Goal: Information Seeking & Learning: Learn about a topic

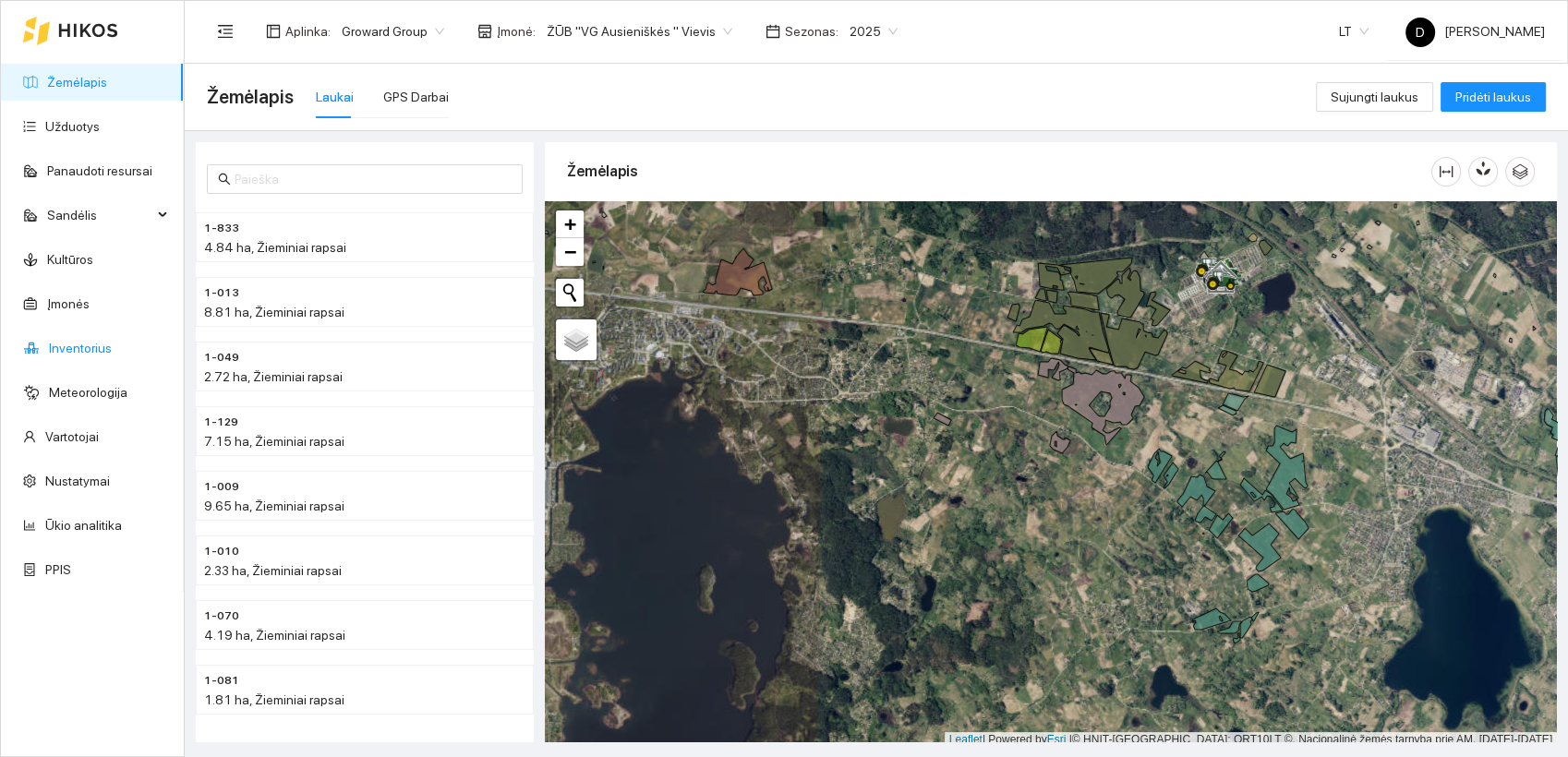
click at [91, 345] on link "Inventorius" at bounding box center [80, 348] width 63 height 15
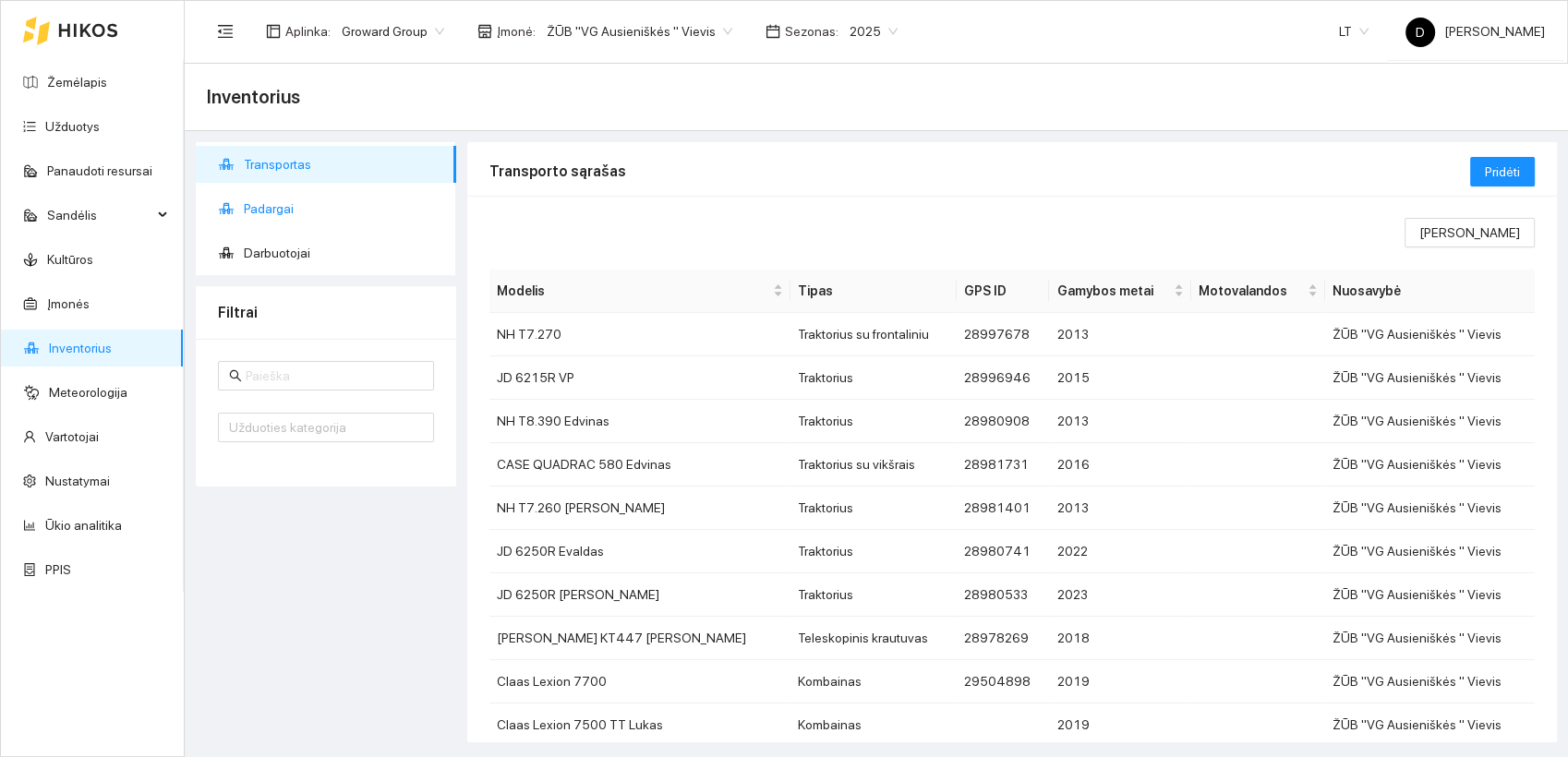
click at [281, 212] on span "Padargai" at bounding box center [343, 208] width 198 height 37
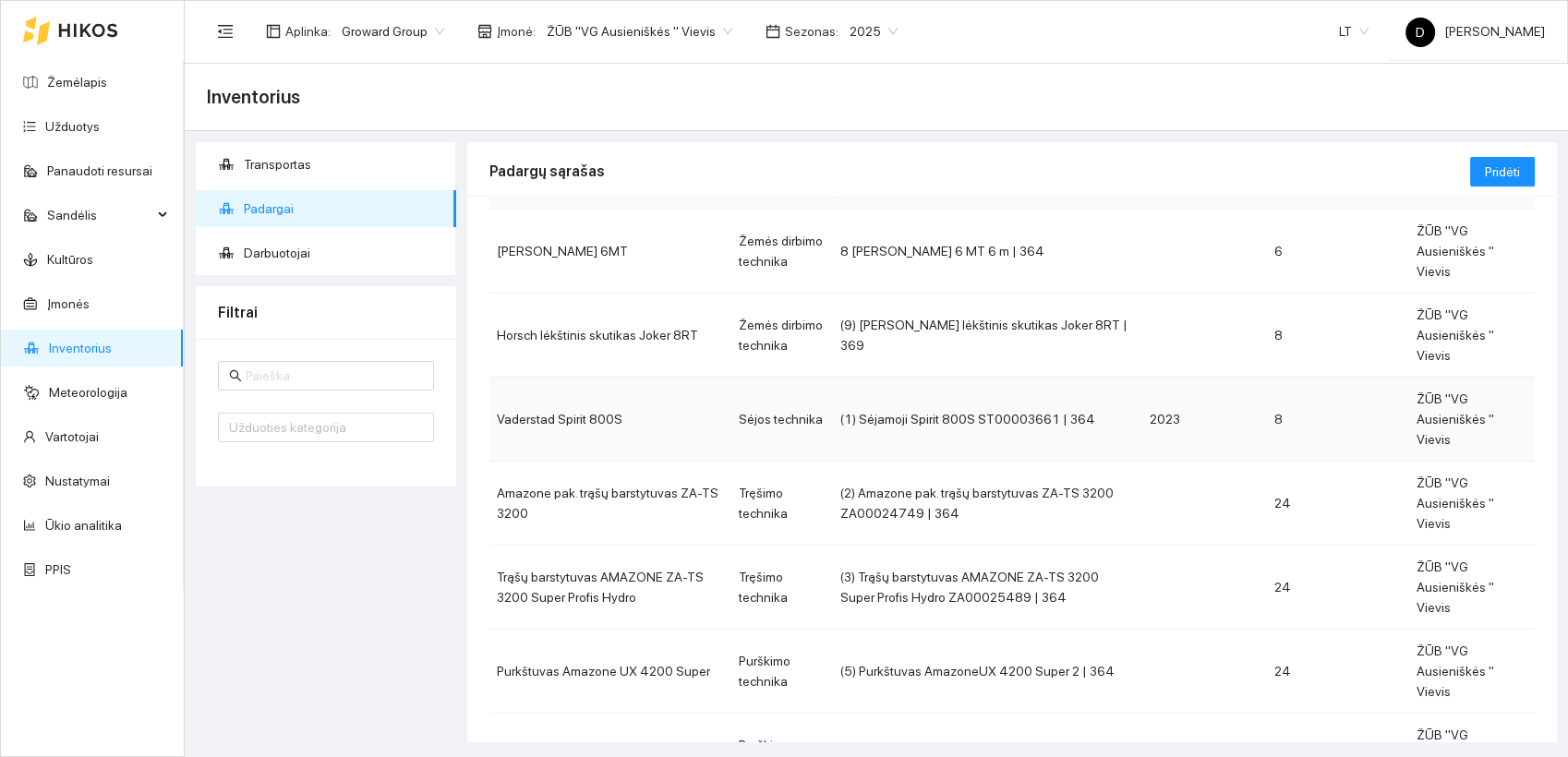
scroll to position [102, 0]
click at [652, 316] on td "Horsch lėkštinis skutikas Joker 8RT" at bounding box center [611, 337] width 242 height 84
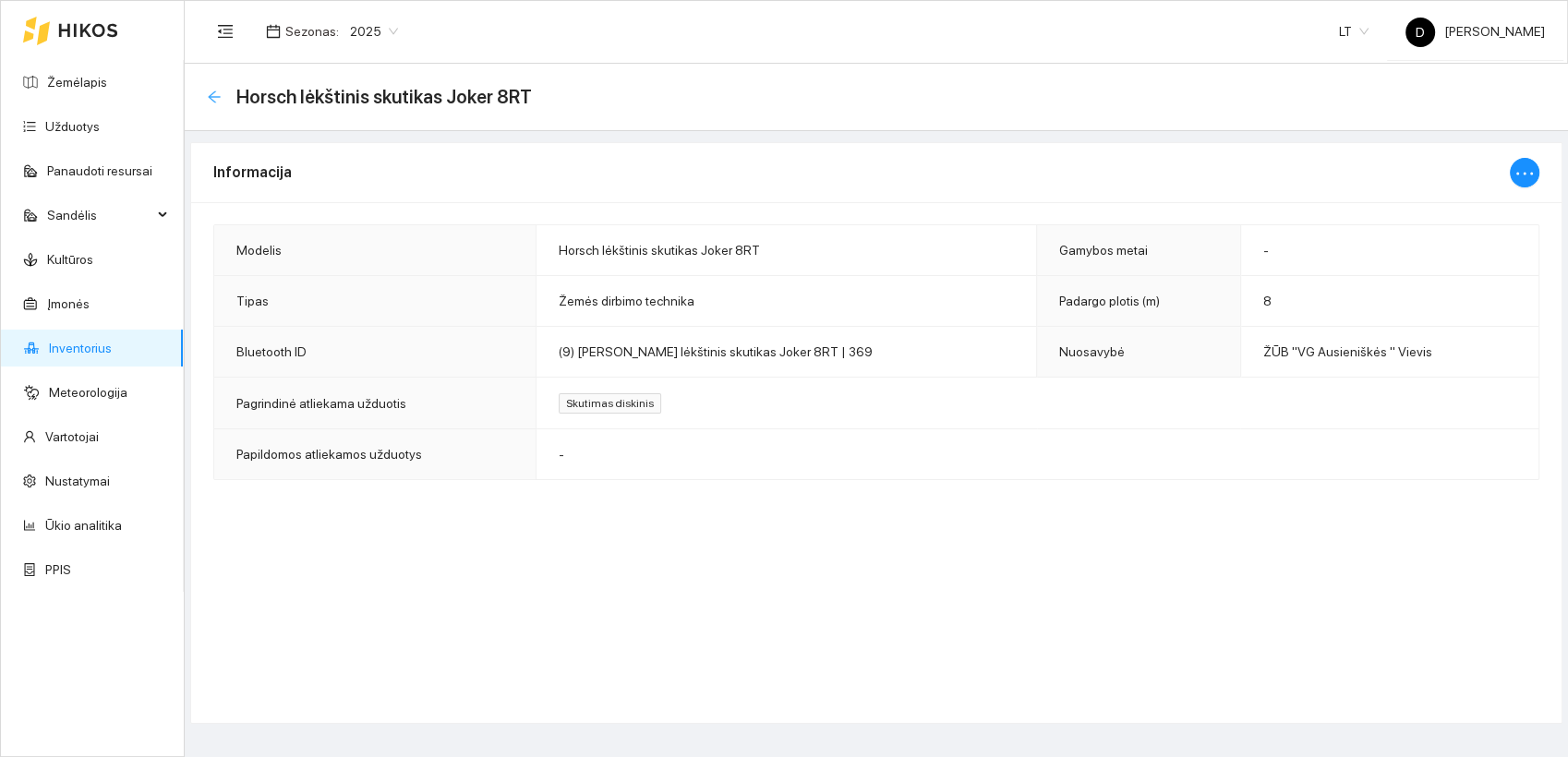
click at [218, 94] on icon "arrow-left" at bounding box center [214, 97] width 15 height 15
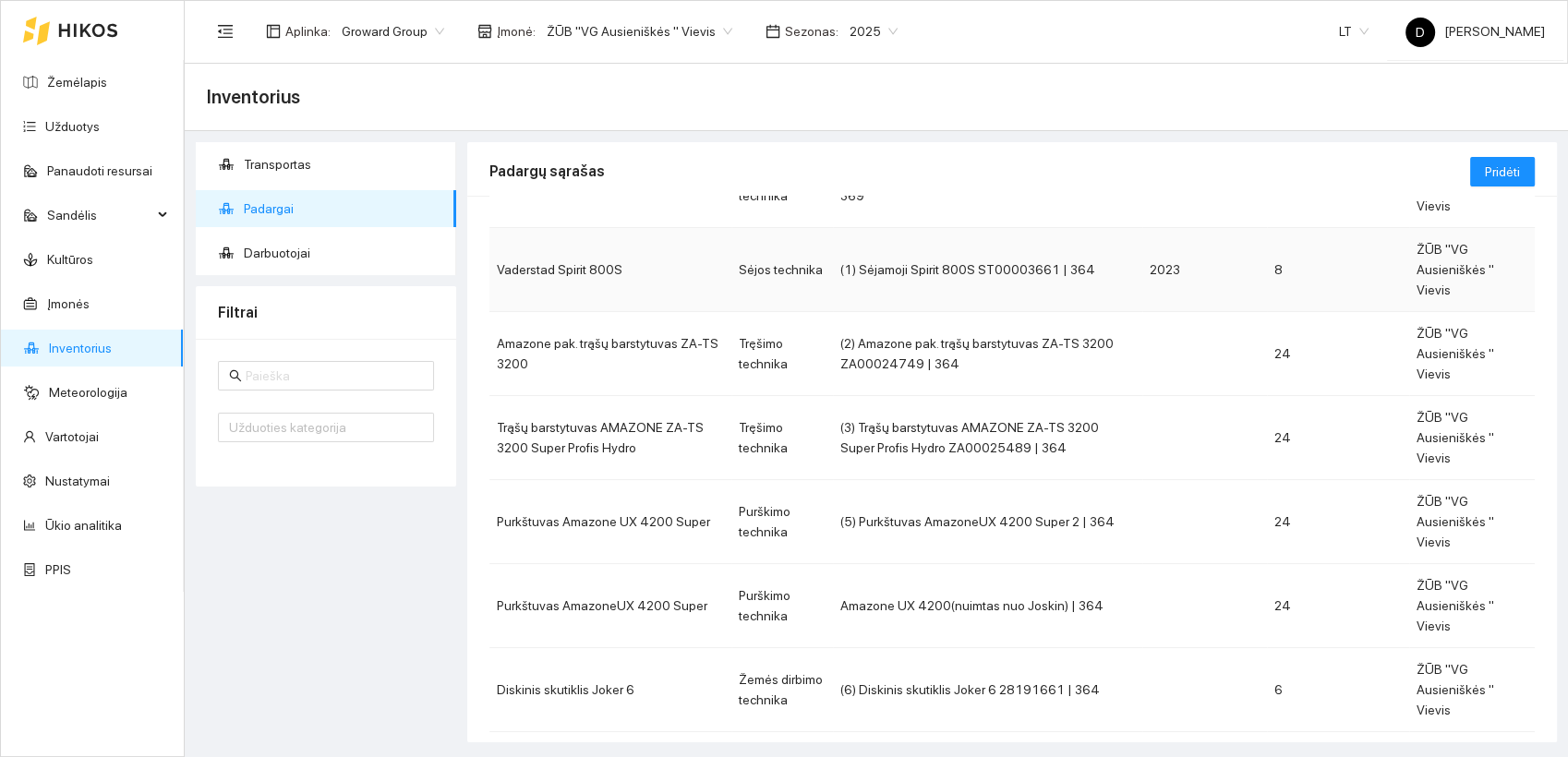
scroll to position [280, 0]
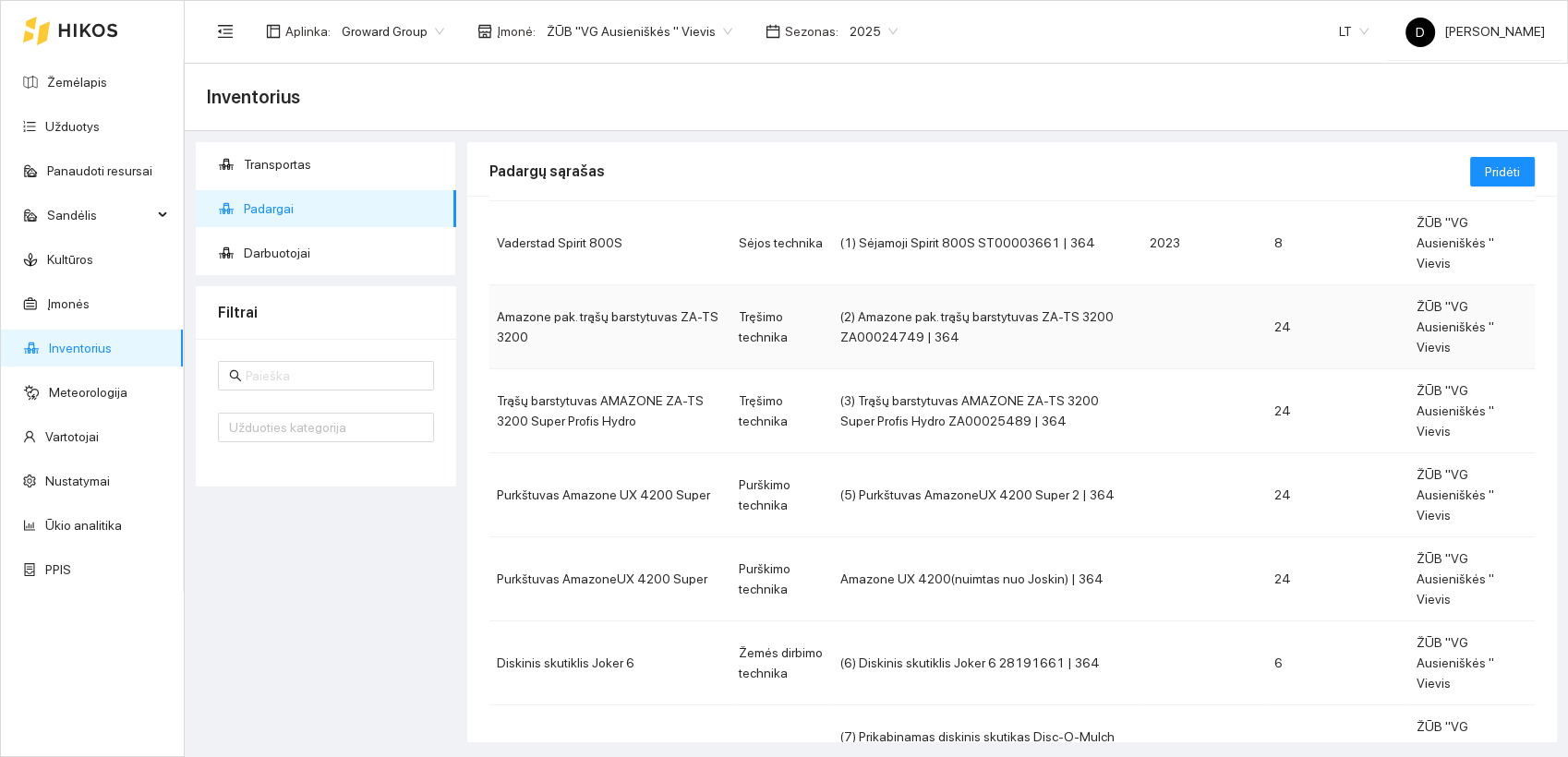
click at [921, 285] on td "(2) Amazone pak. trąšų barstytuvas ZA-TS 3200 ZA00024749 | 364" at bounding box center [988, 327] width 310 height 84
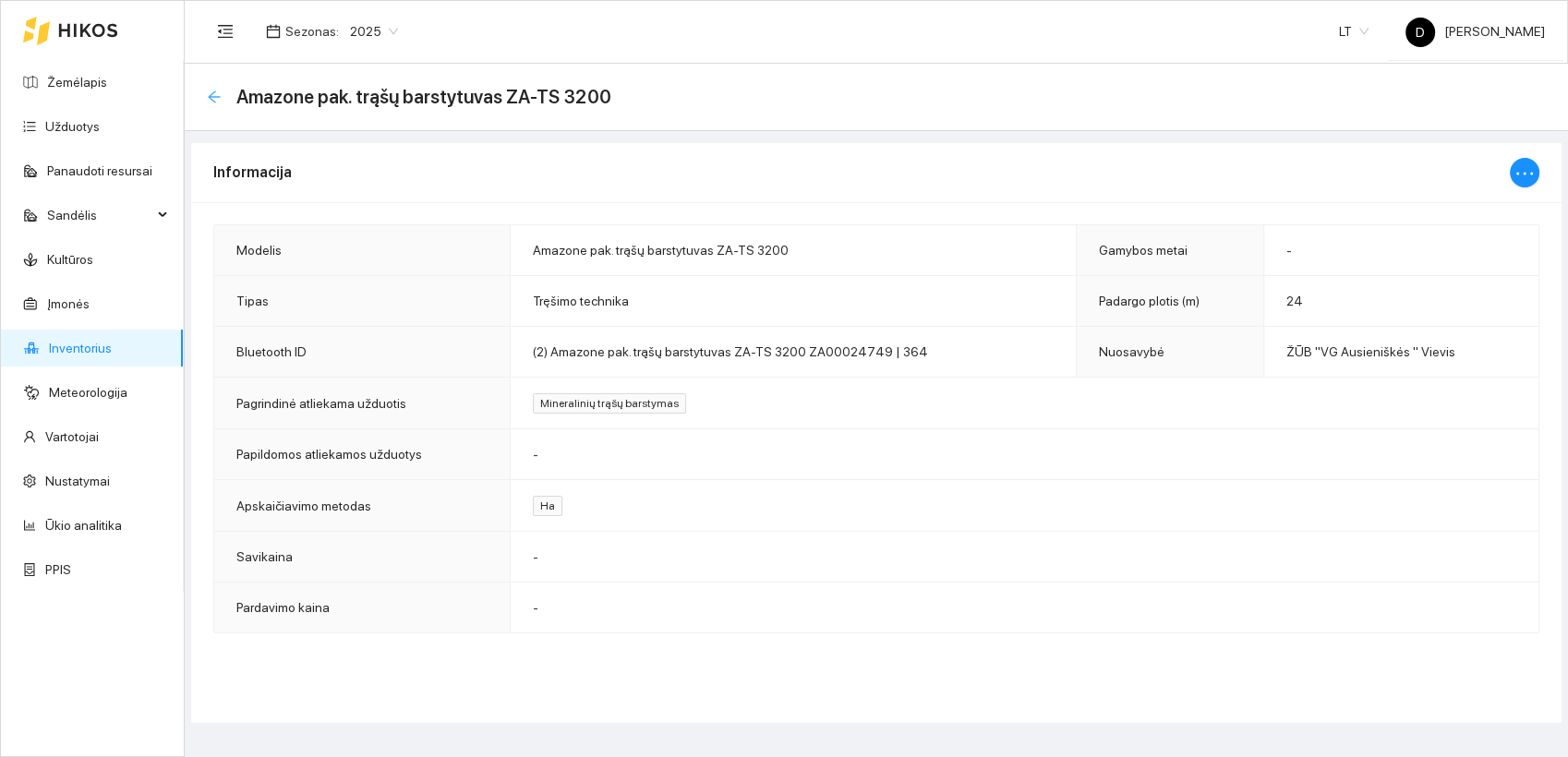
click at [209, 95] on icon "arrow-left" at bounding box center [213, 96] width 12 height 12
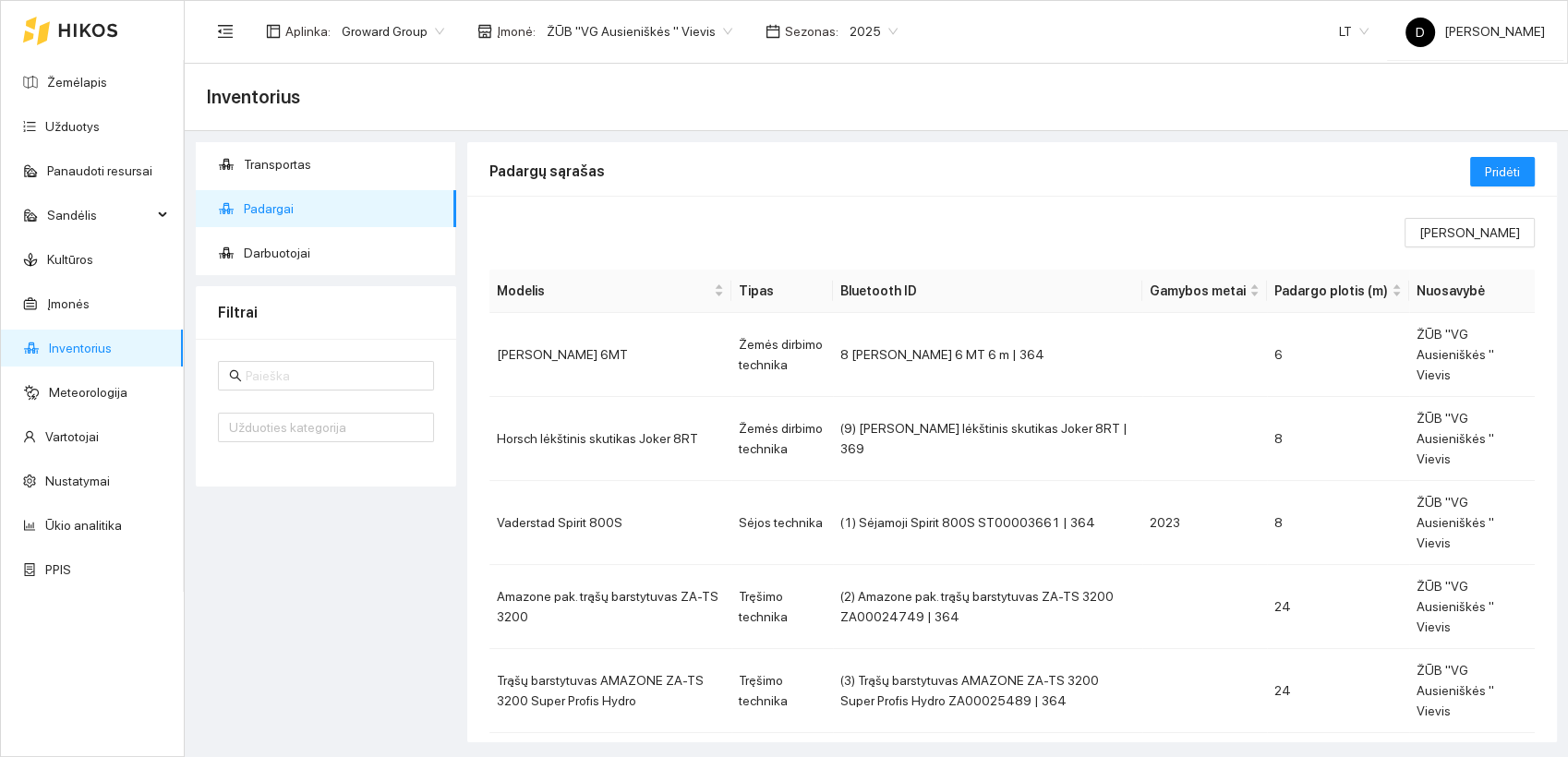
click at [1120, 287] on th "Bluetooth ID" at bounding box center [988, 291] width 310 height 43
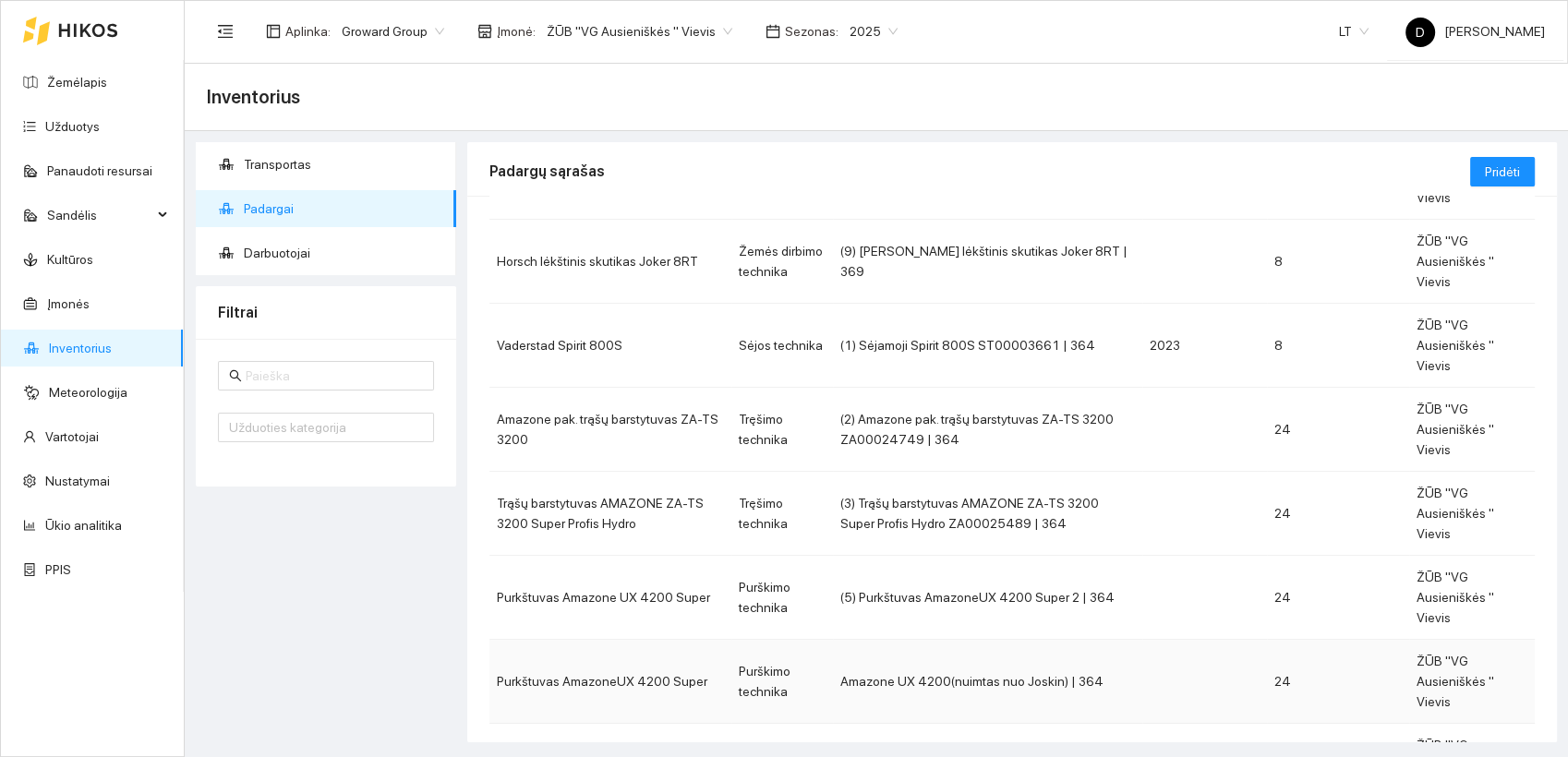
scroll to position [74, 0]
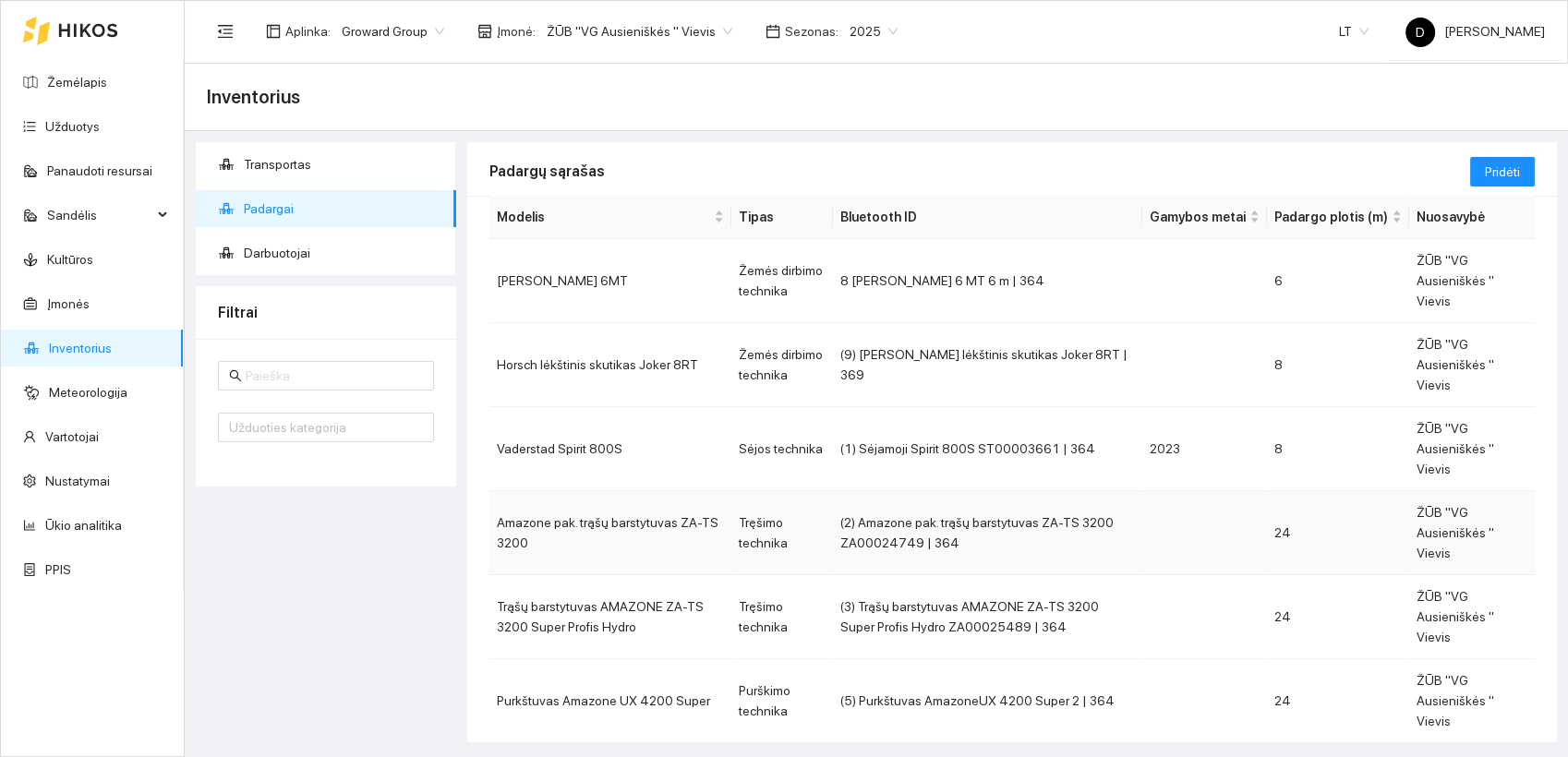
click at [589, 491] on td "Amazone pak. trąšų barstytuvas ZA-TS 3200" at bounding box center [611, 533] width 242 height 84
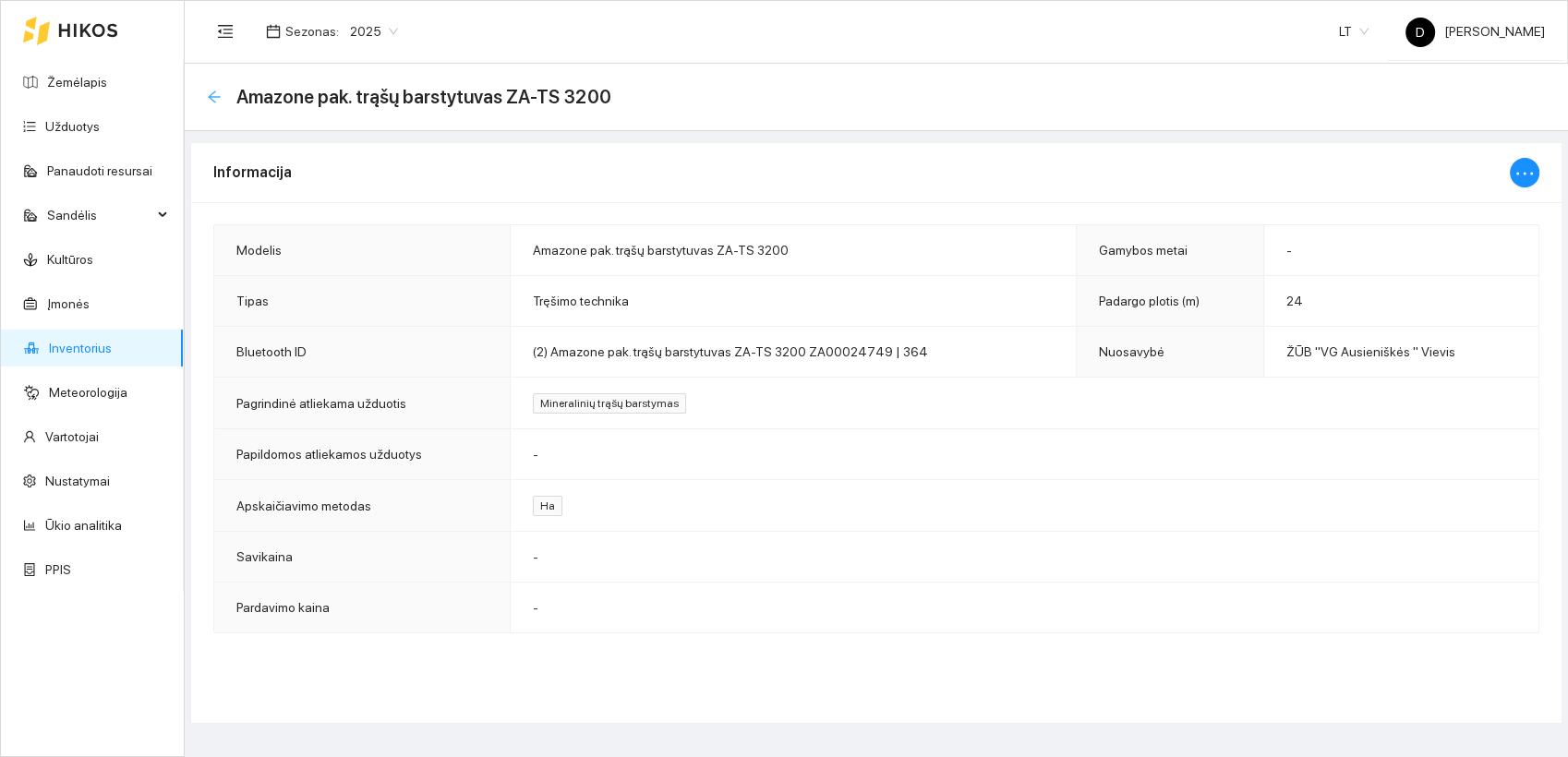
click at [218, 98] on icon "arrow-left" at bounding box center [214, 97] width 15 height 15
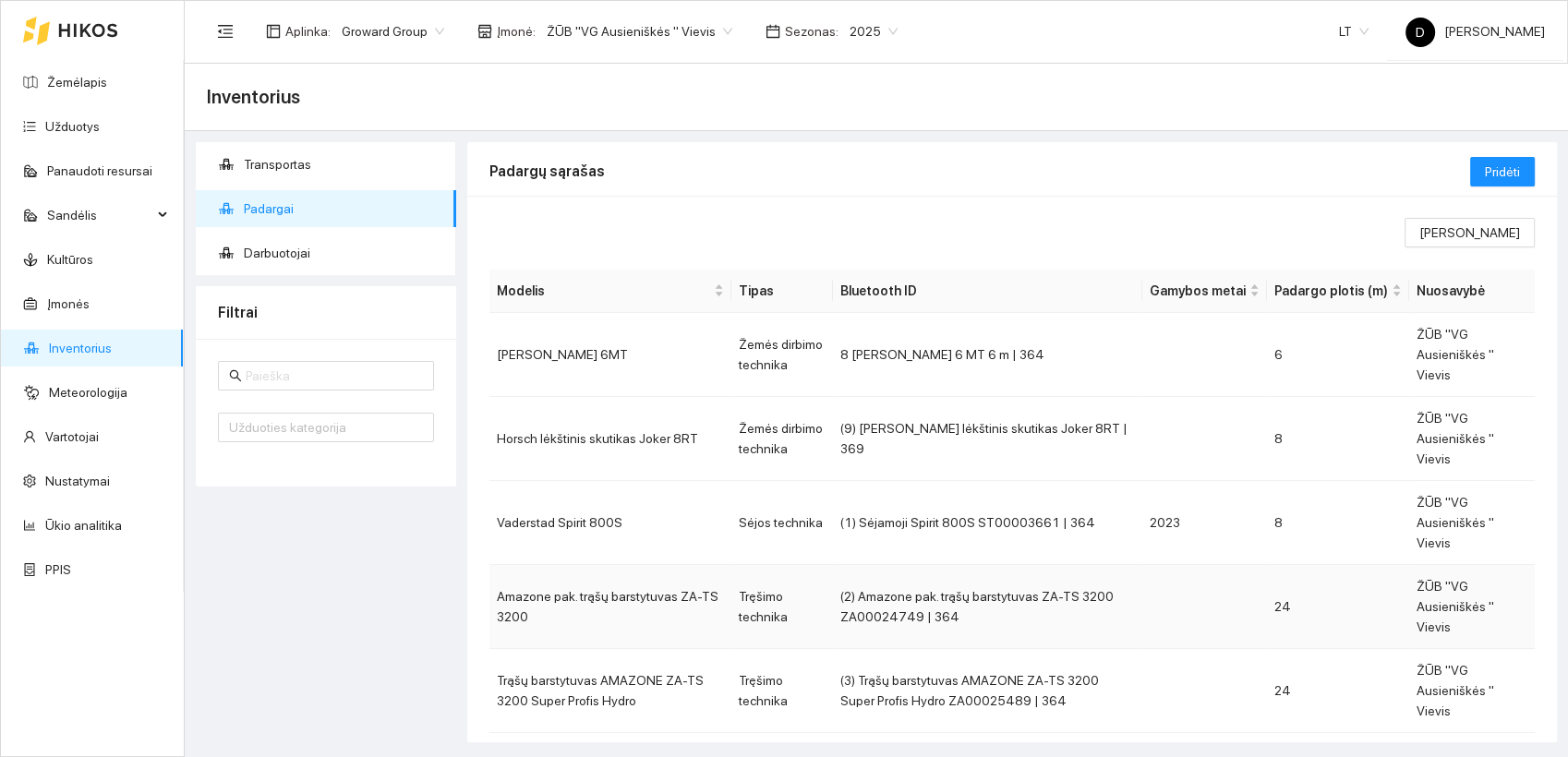
click at [532, 565] on td "Amazone pak. trąšų barstytuvas ZA-TS 3200" at bounding box center [611, 607] width 242 height 84
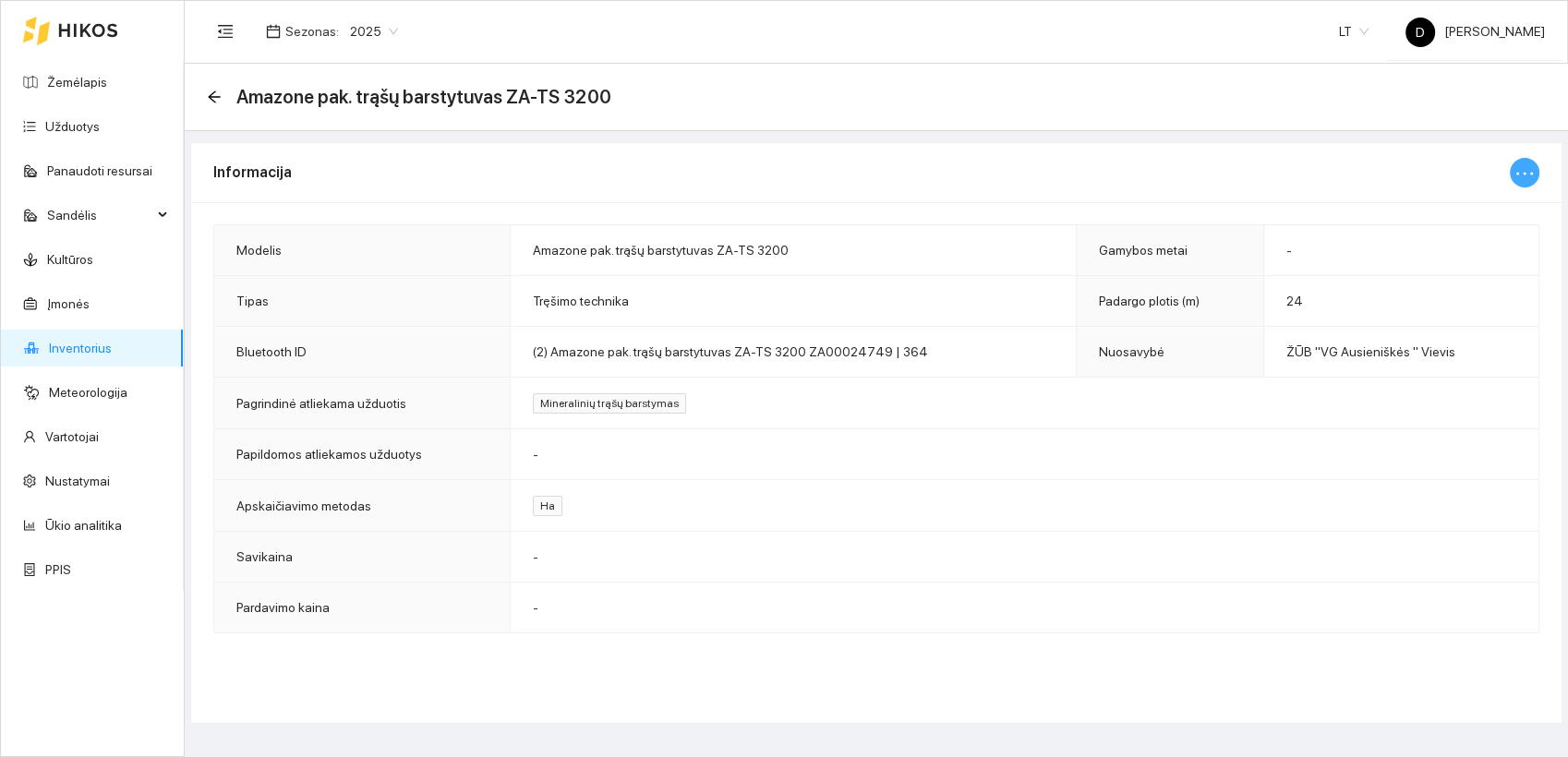
click at [1527, 171] on icon "ellipsis" at bounding box center [1525, 174] width 23 height 23
click at [1507, 204] on span "Keisti informaciją" at bounding box center [1484, 209] width 95 height 21
type input "Amazone pak. trąšų barstytuvas ZA-TS 3200"
type input "24"
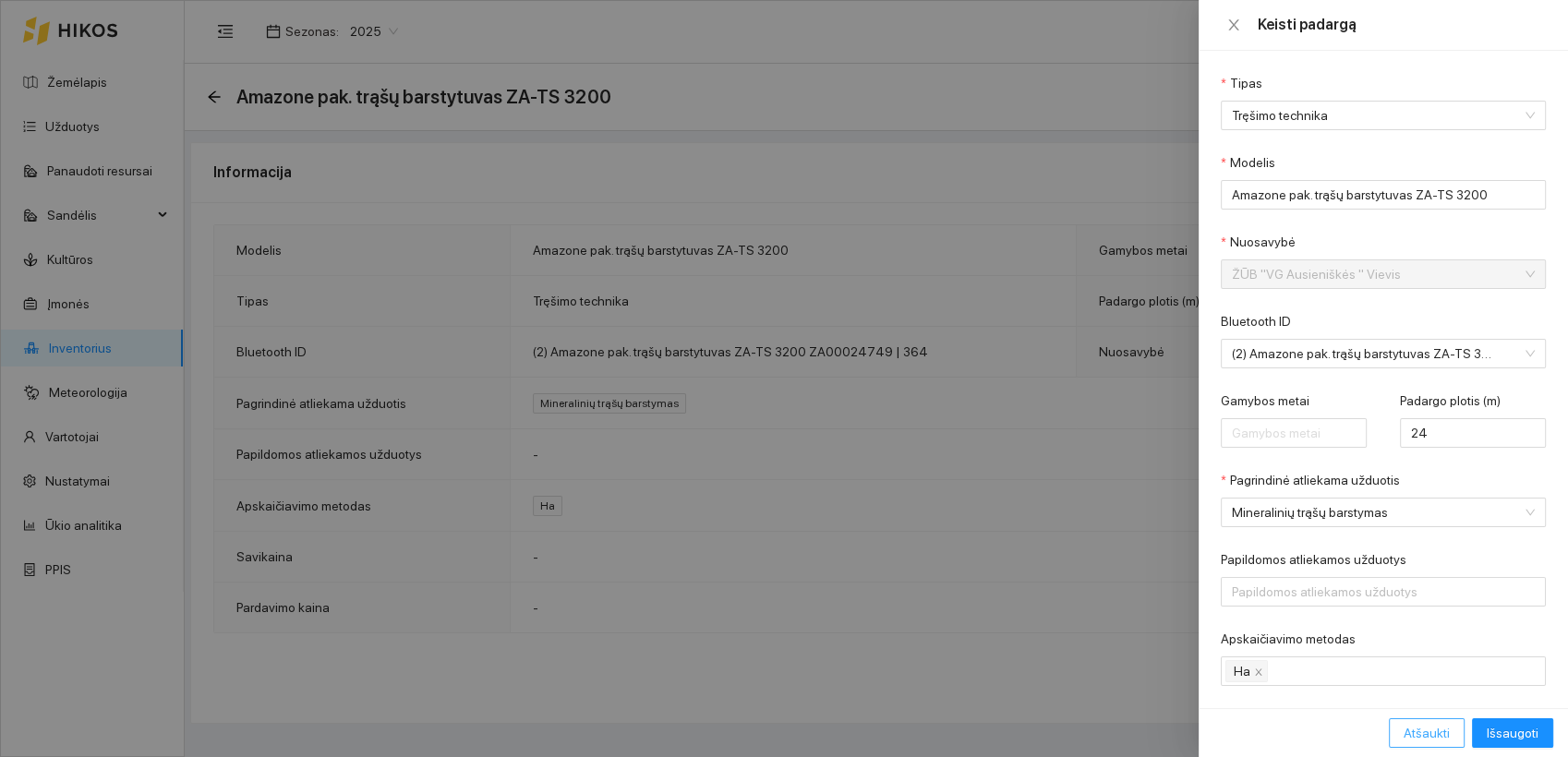
click at [1446, 734] on span "Atšaukti" at bounding box center [1426, 733] width 46 height 21
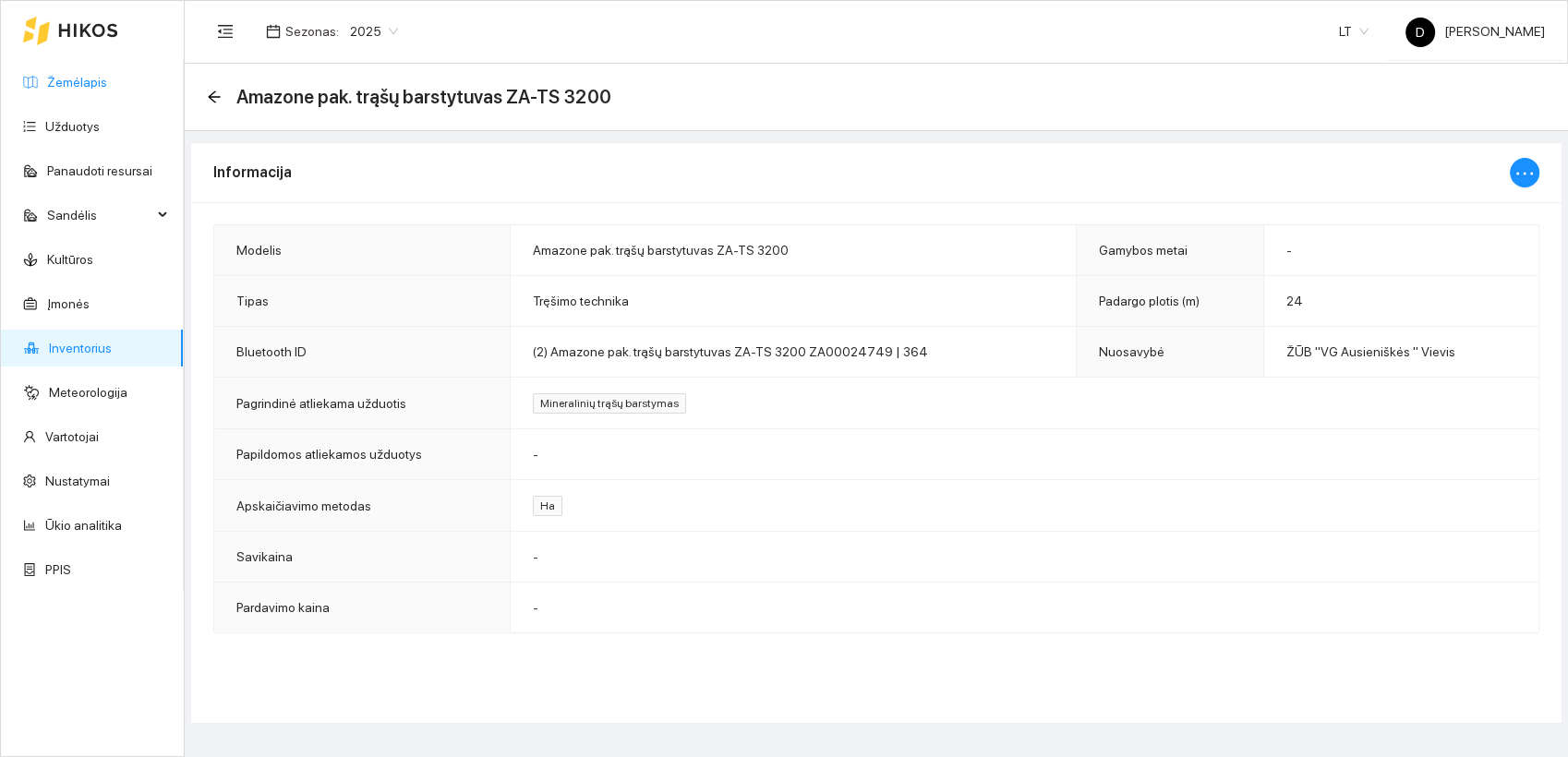
click at [65, 80] on link "Žemėlapis" at bounding box center [77, 83] width 60 height 15
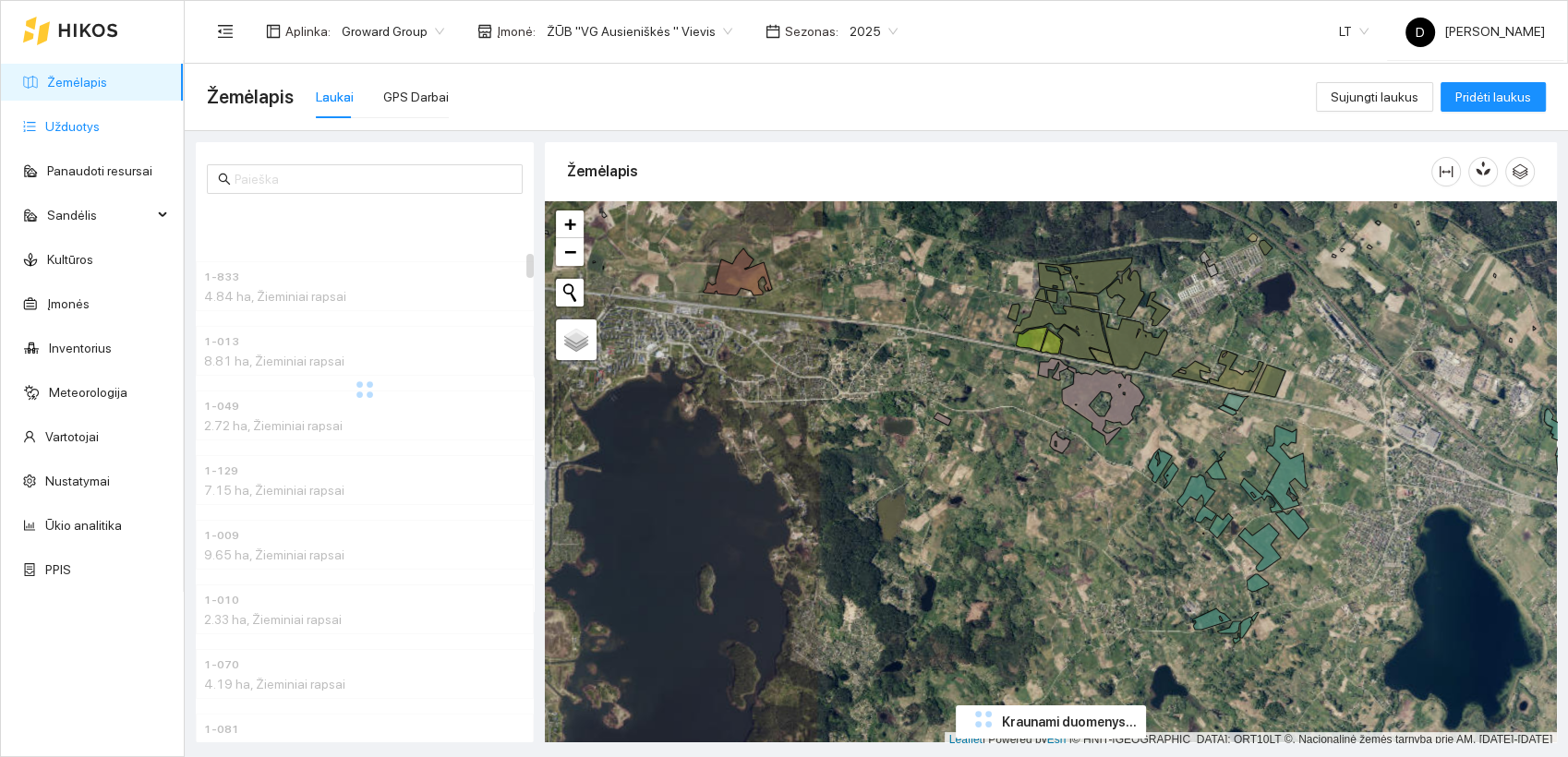
click at [78, 133] on link "Užduotys" at bounding box center [72, 127] width 54 height 15
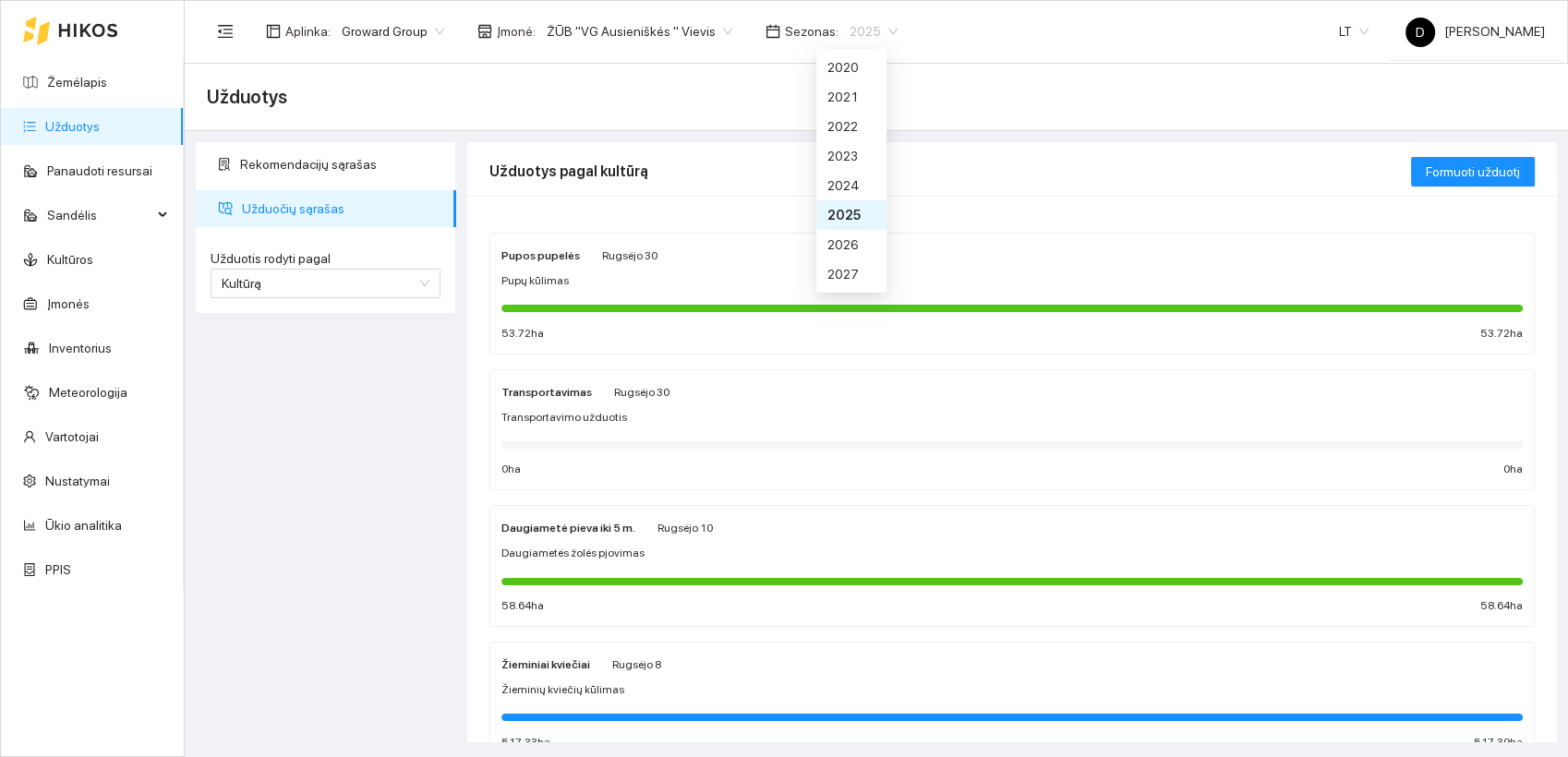
click at [852, 26] on span "2025" at bounding box center [873, 32] width 48 height 28
click at [842, 245] on div "2026" at bounding box center [851, 245] width 48 height 21
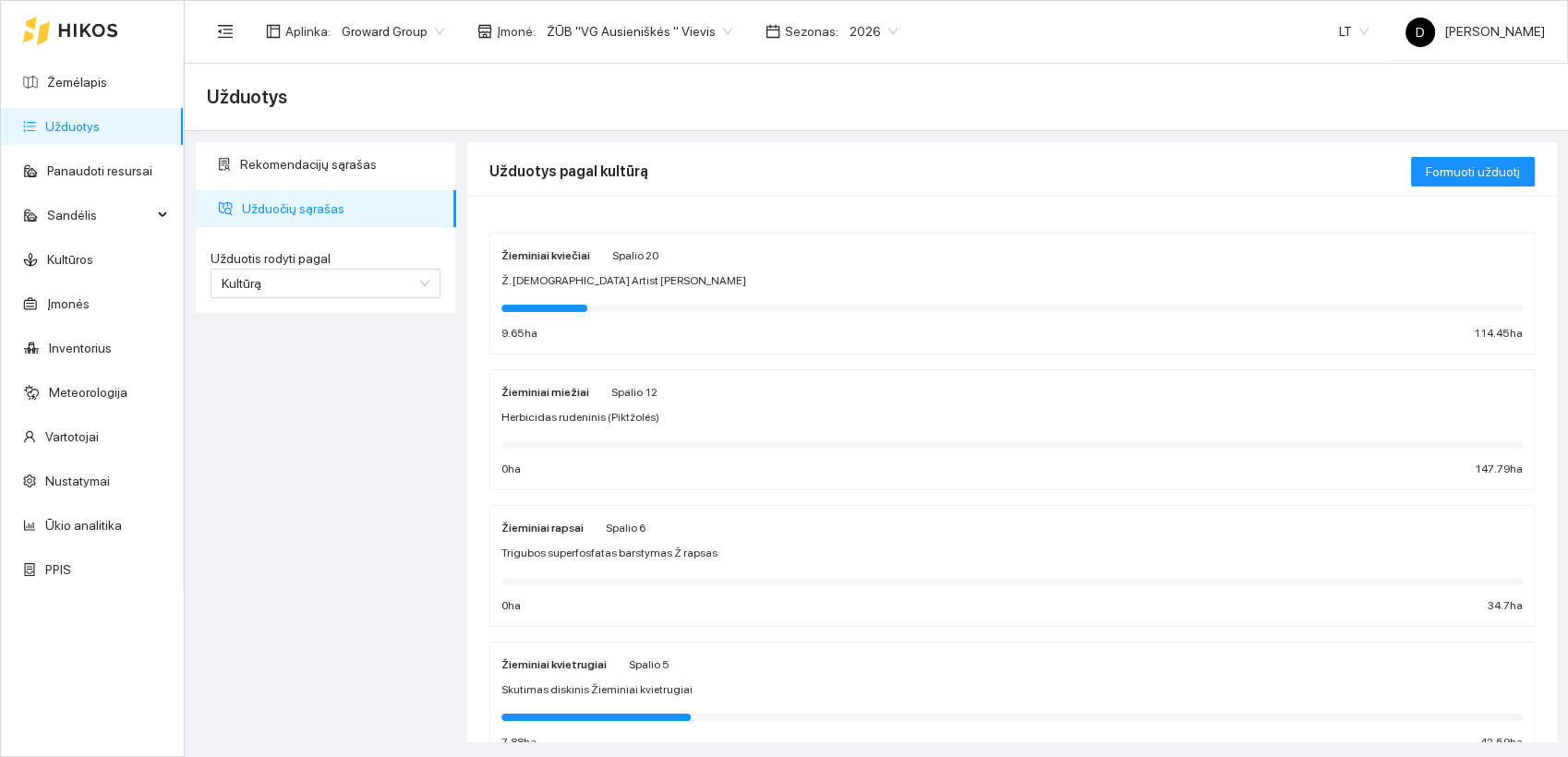
scroll to position [102, 0]
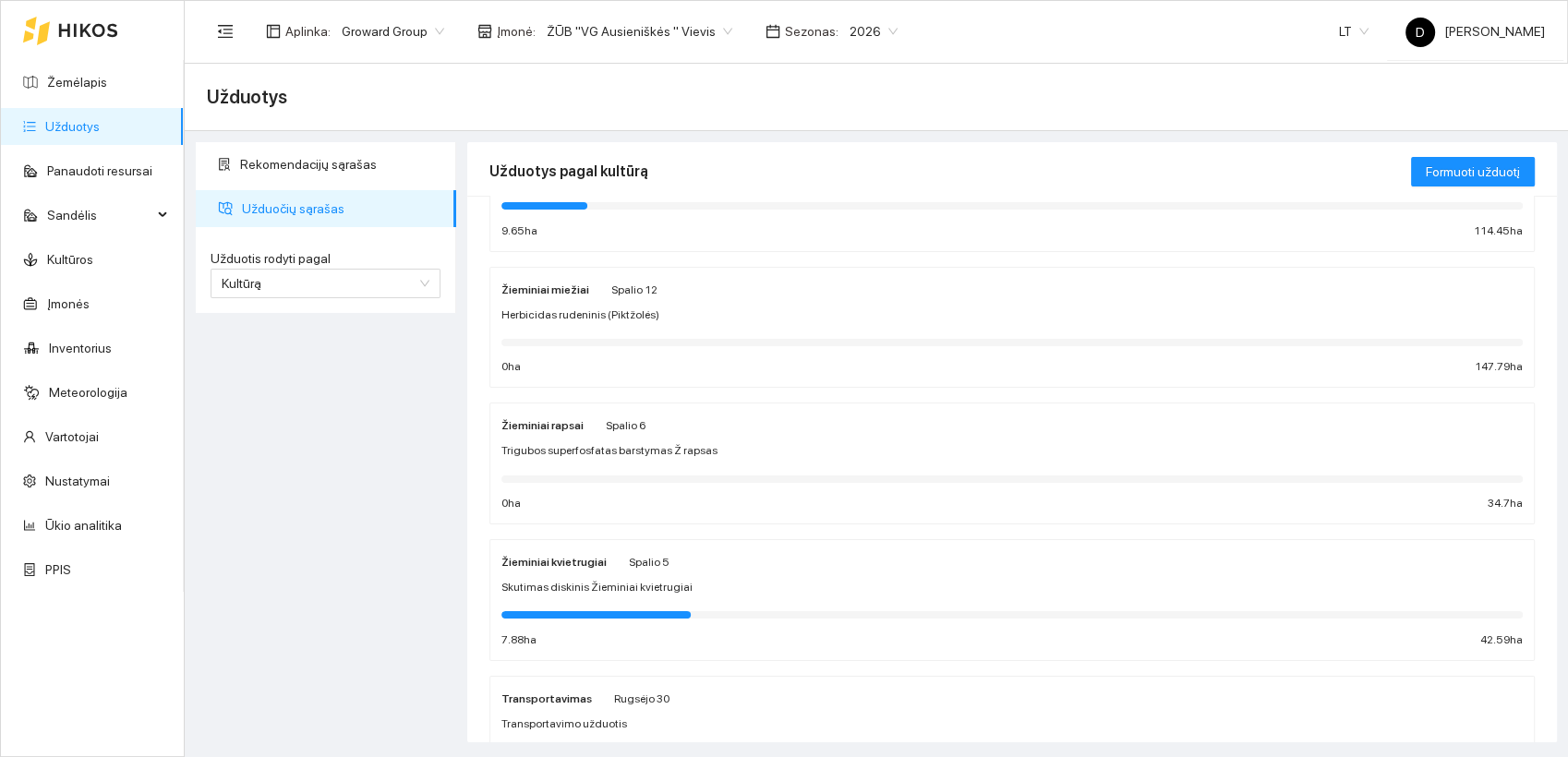
click at [571, 560] on strong "Žieminiai kvietrugiai" at bounding box center [554, 562] width 105 height 13
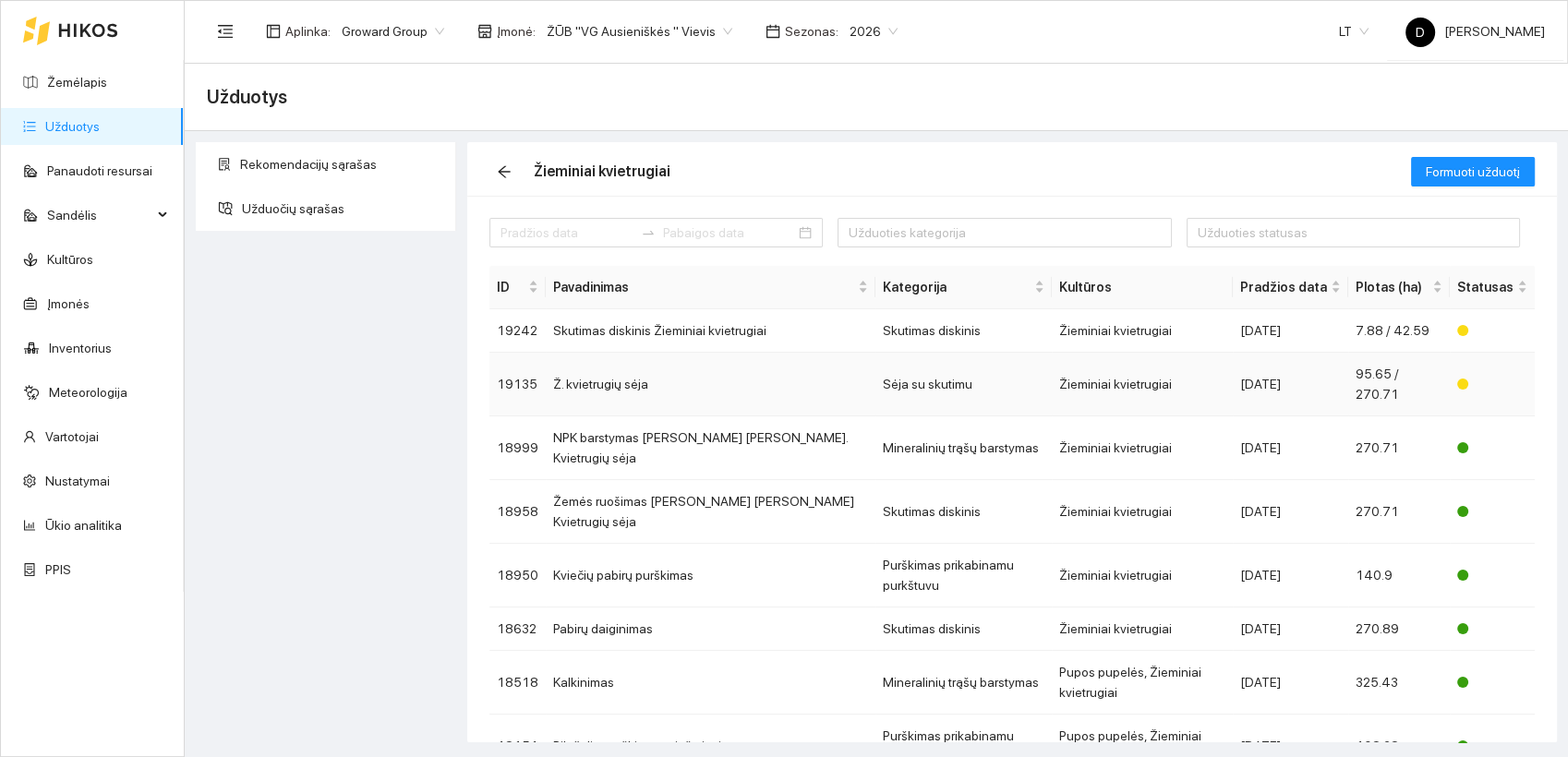
click at [695, 376] on td "Ž. kvietrugių sėja" at bounding box center [710, 385] width 329 height 64
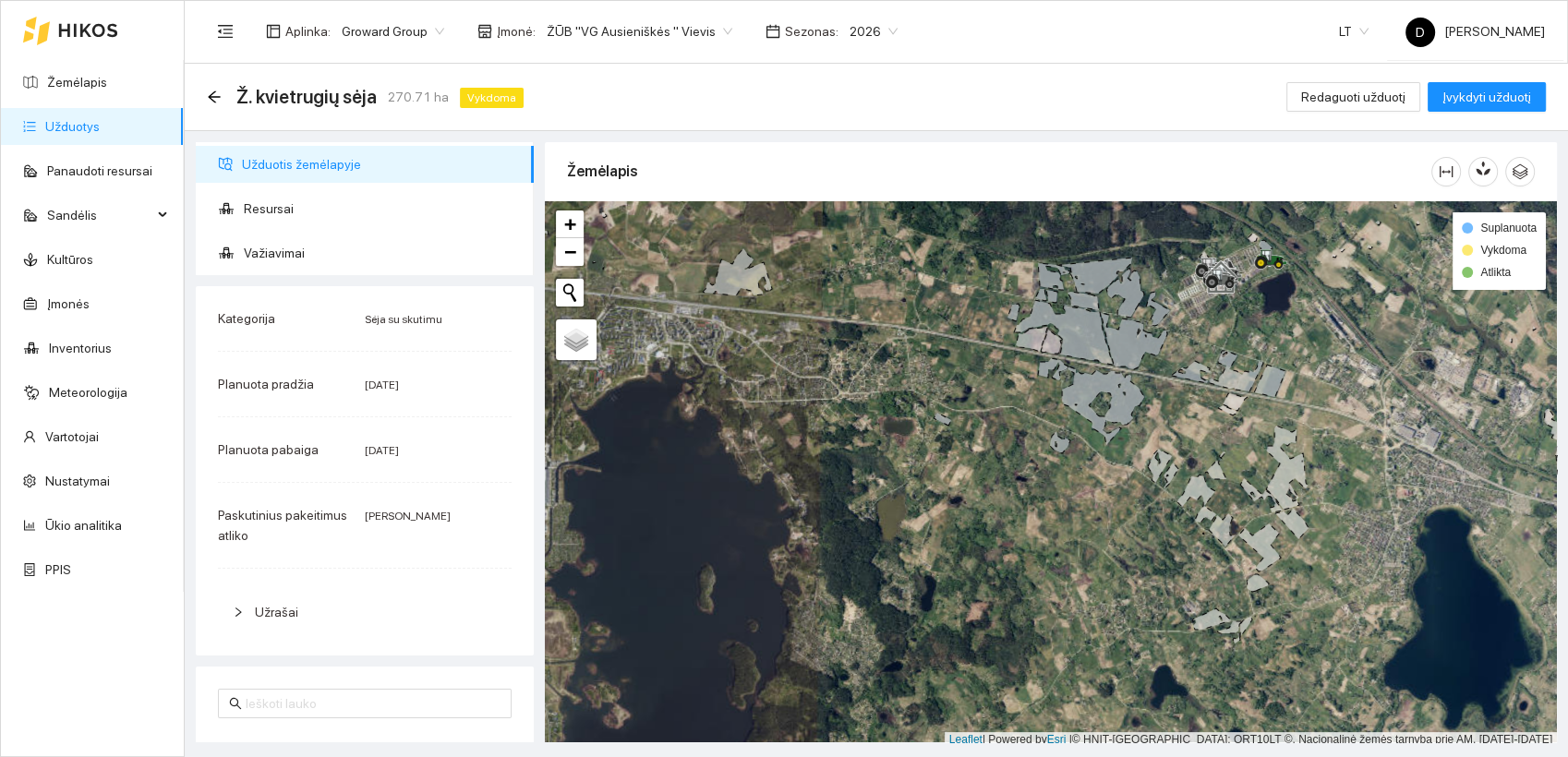
scroll to position [5, 0]
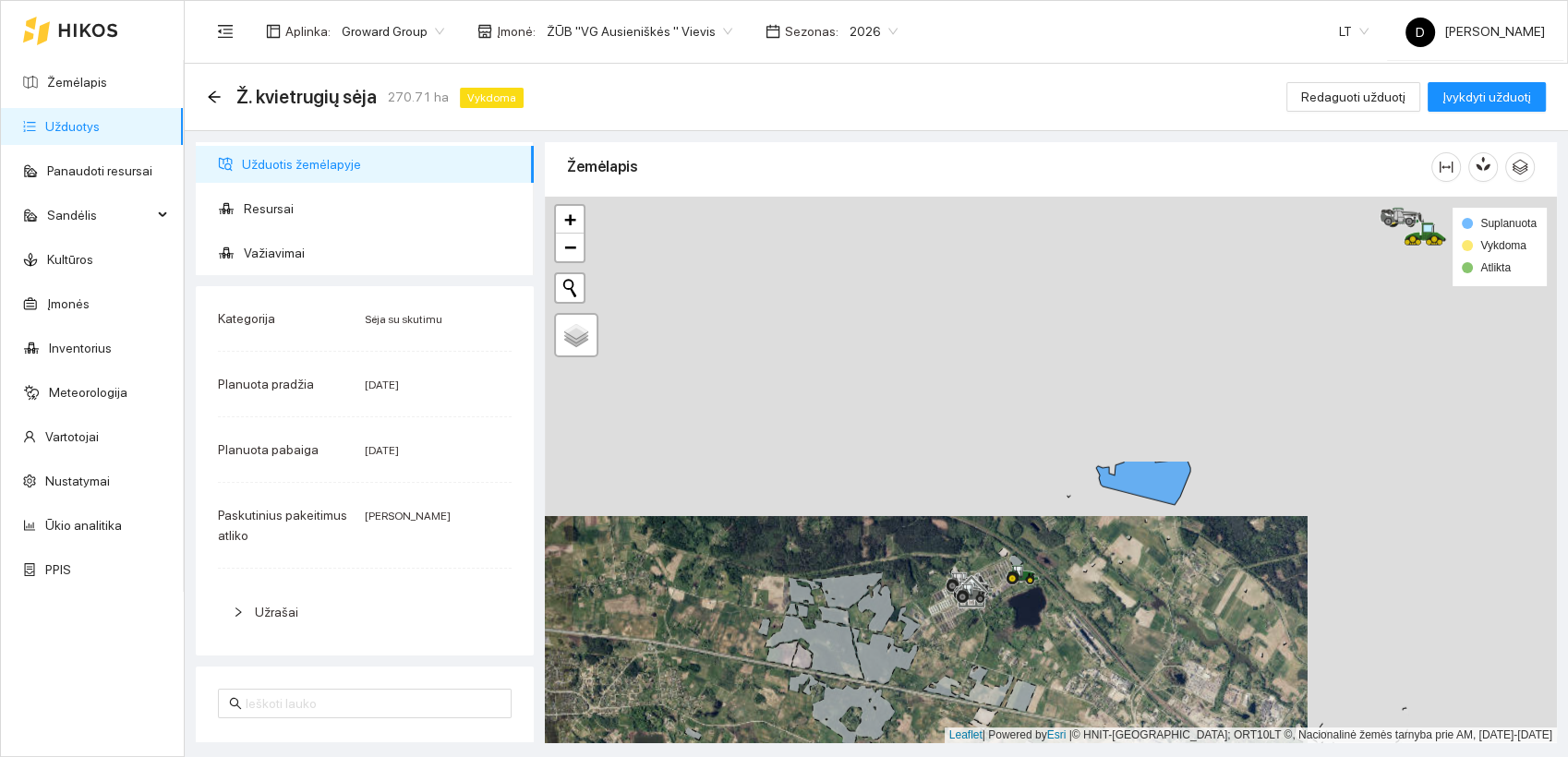
drag, startPoint x: 1268, startPoint y: 299, endPoint x: 1007, endPoint y: 632, distance: 423.1
click at [1007, 632] on div at bounding box center [1051, 470] width 1012 height 547
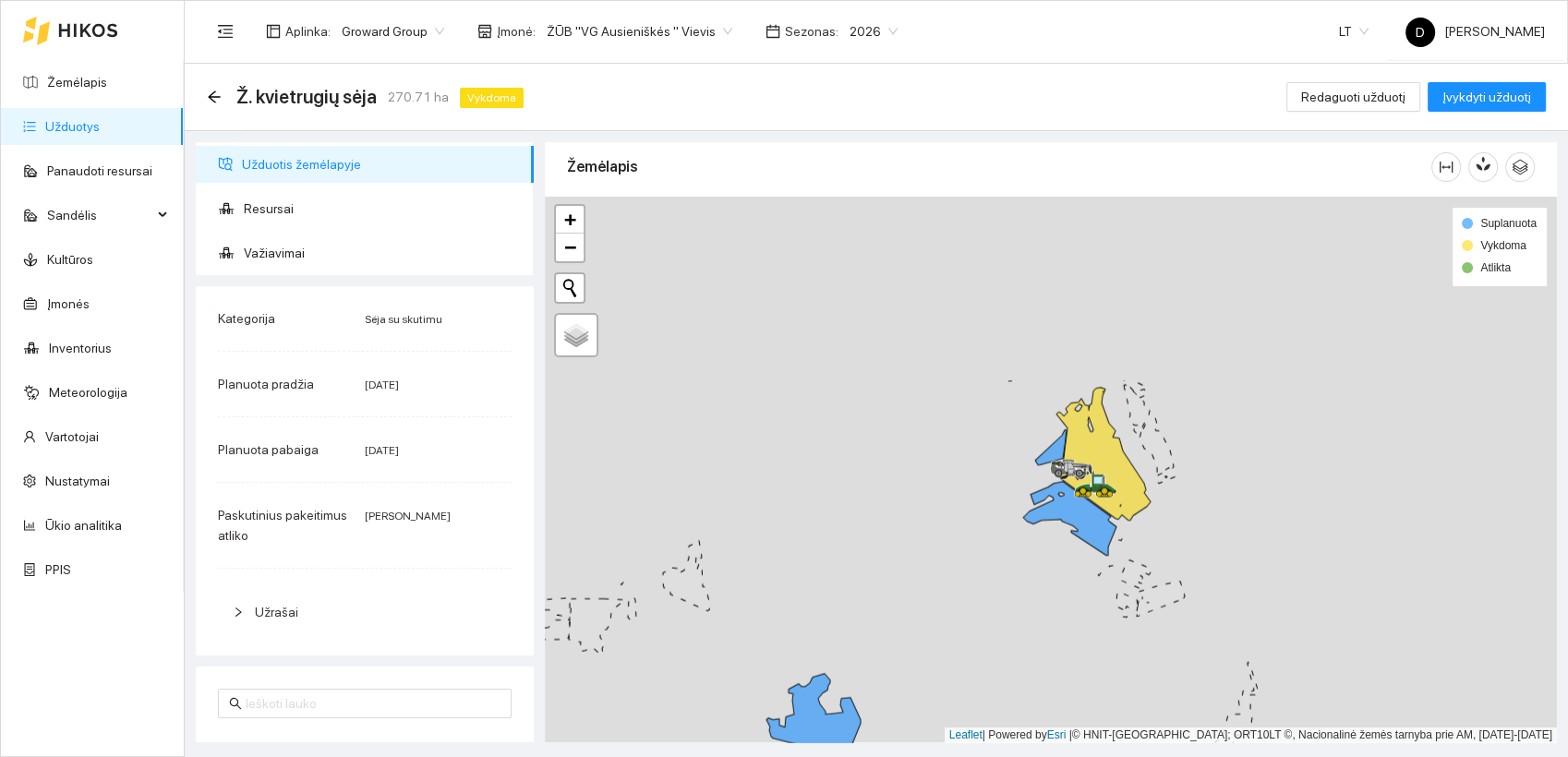
drag, startPoint x: 1256, startPoint y: 415, endPoint x: 938, endPoint y: 654, distance: 397.8
click at [939, 654] on div at bounding box center [1051, 470] width 1012 height 547
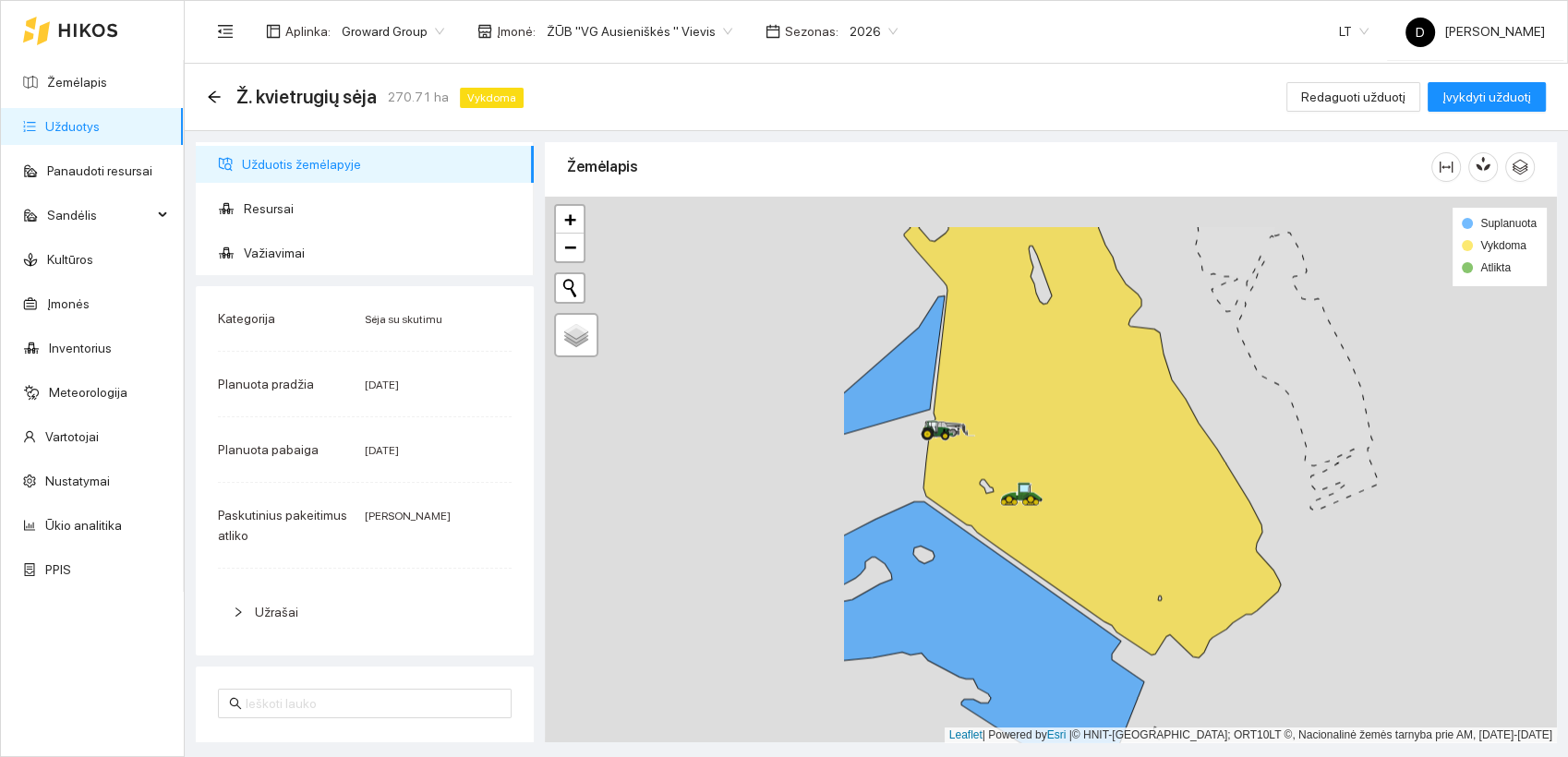
drag, startPoint x: 1027, startPoint y: 452, endPoint x: 1393, endPoint y: 513, distance: 371.0
click at [1393, 513] on div at bounding box center [1051, 470] width 1012 height 547
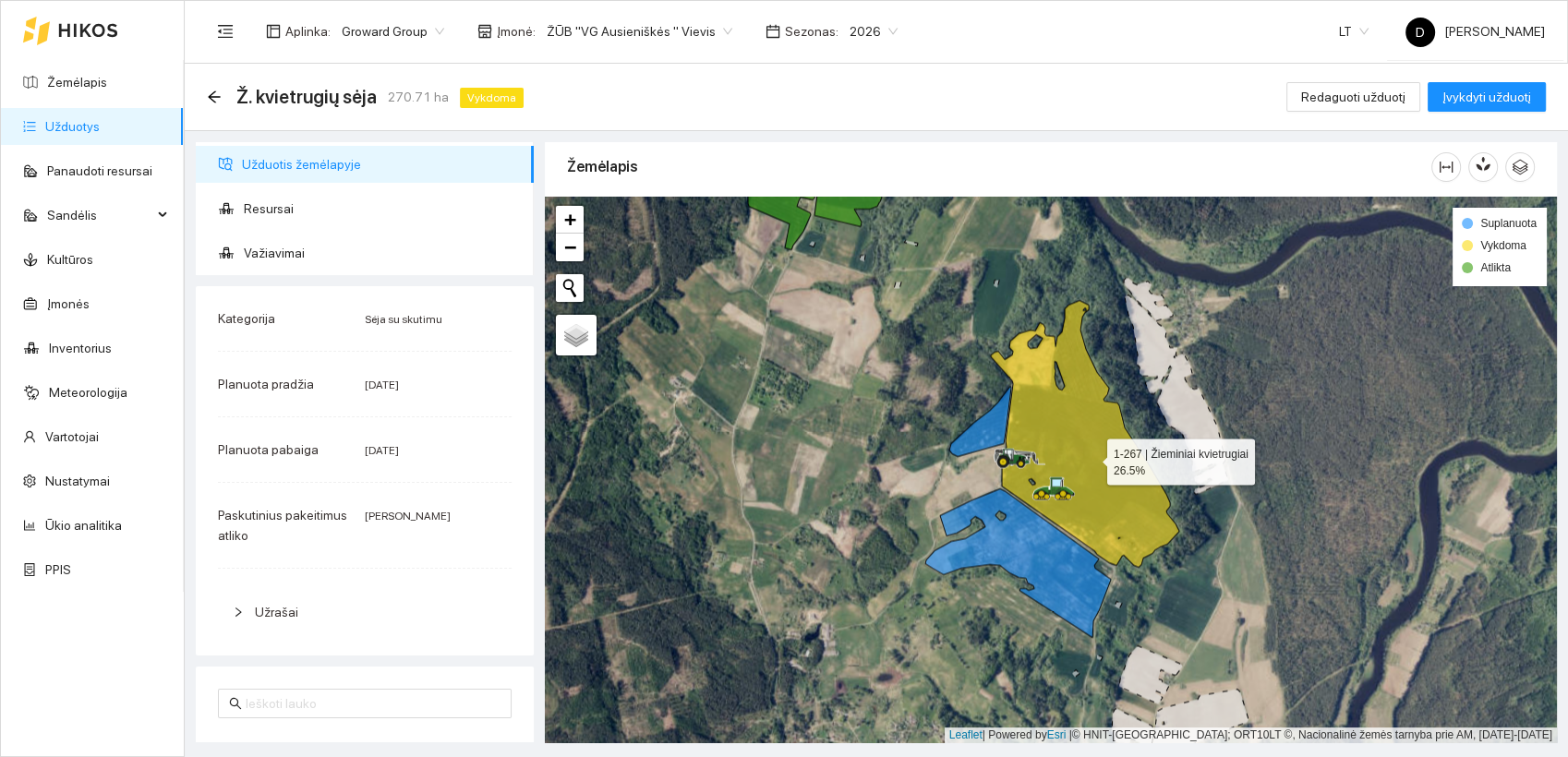
click at [1090, 457] on icon at bounding box center [1085, 433] width 189 height 266
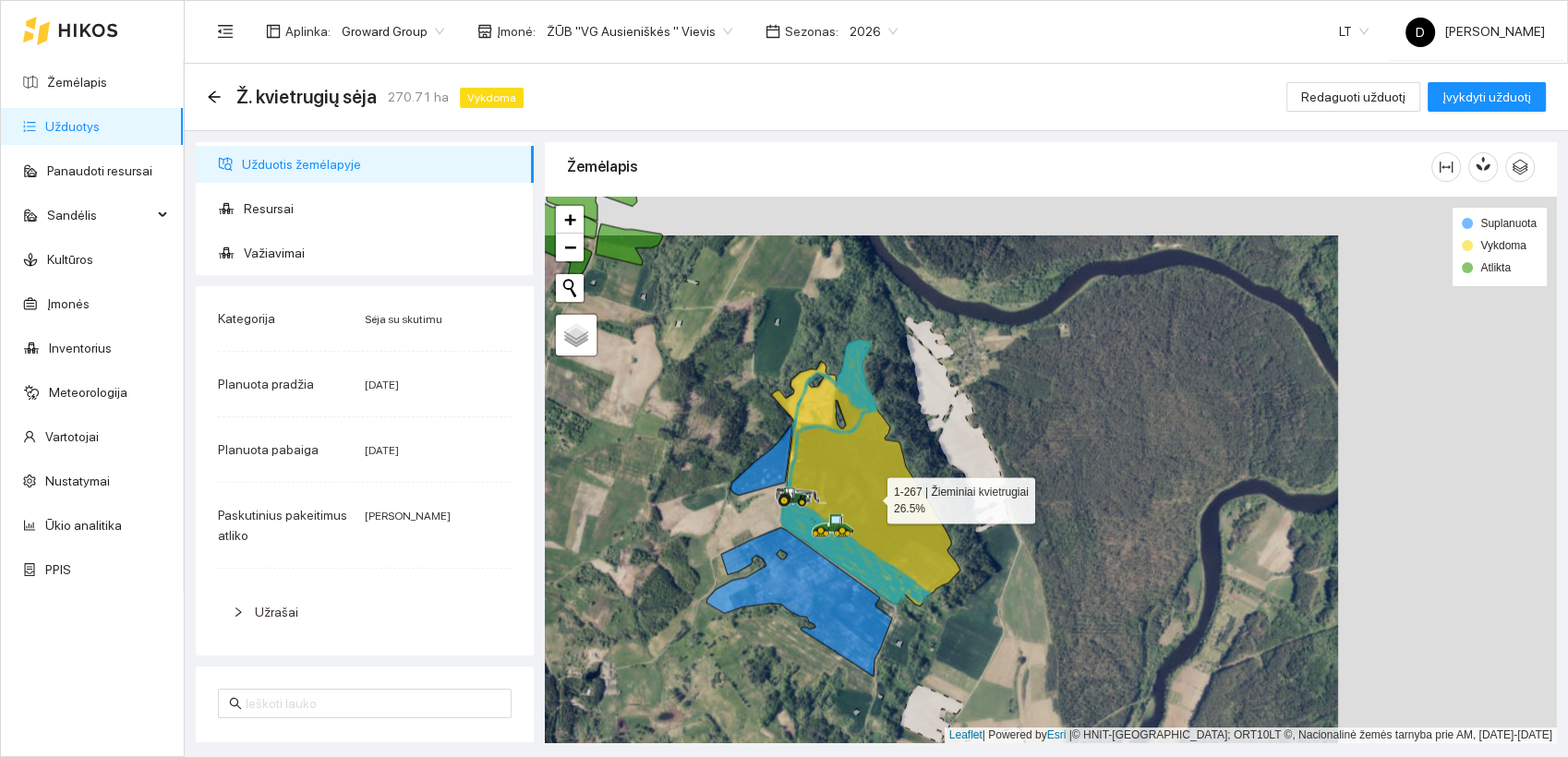
drag, startPoint x: 1090, startPoint y: 457, endPoint x: 872, endPoint y: 495, distance: 221.3
click at [872, 495] on icon at bounding box center [866, 472] width 189 height 266
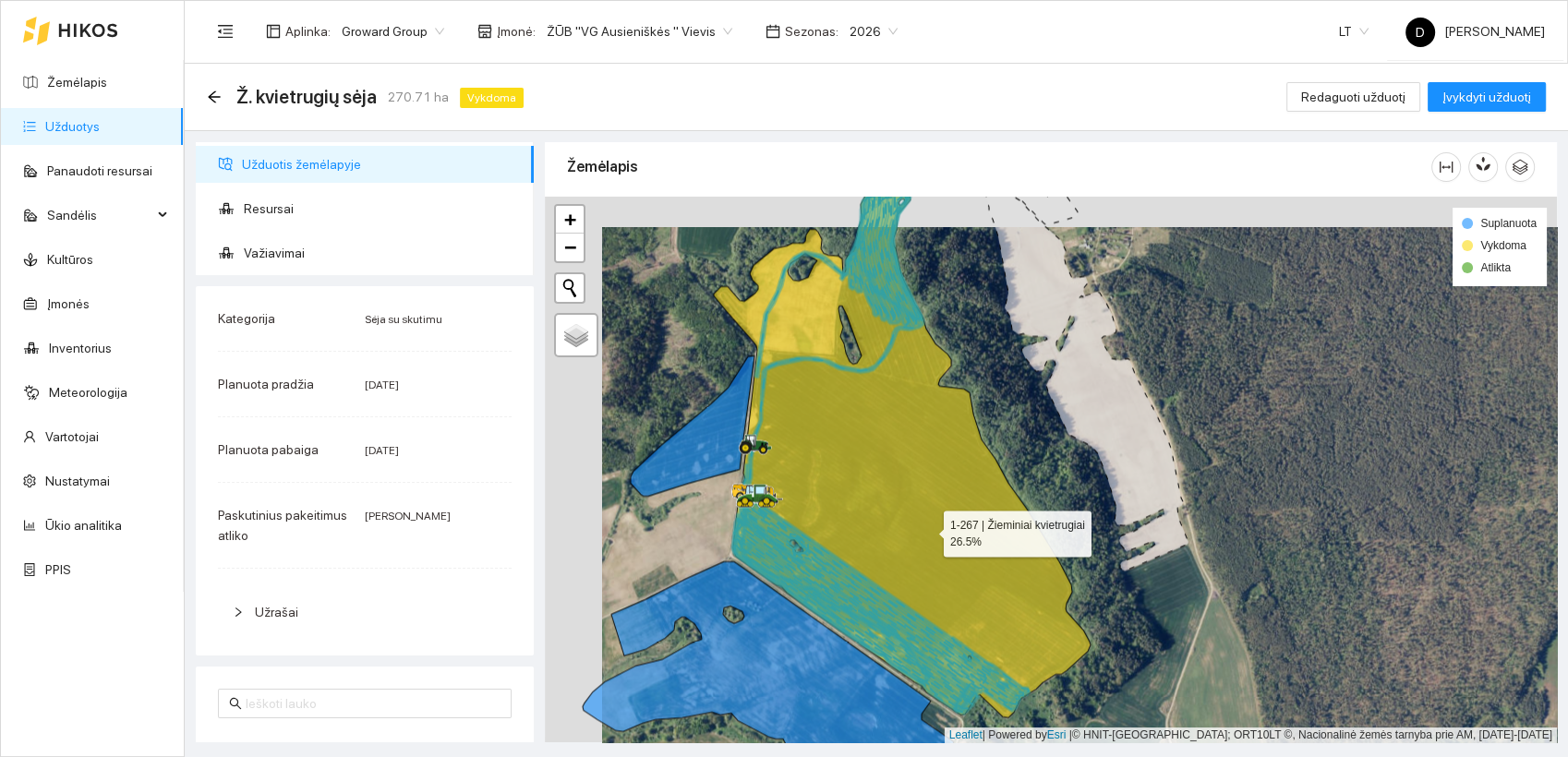
drag, startPoint x: 870, startPoint y: 499, endPoint x: 927, endPoint y: 530, distance: 64.9
click at [927, 530] on icon at bounding box center [902, 451] width 376 height 533
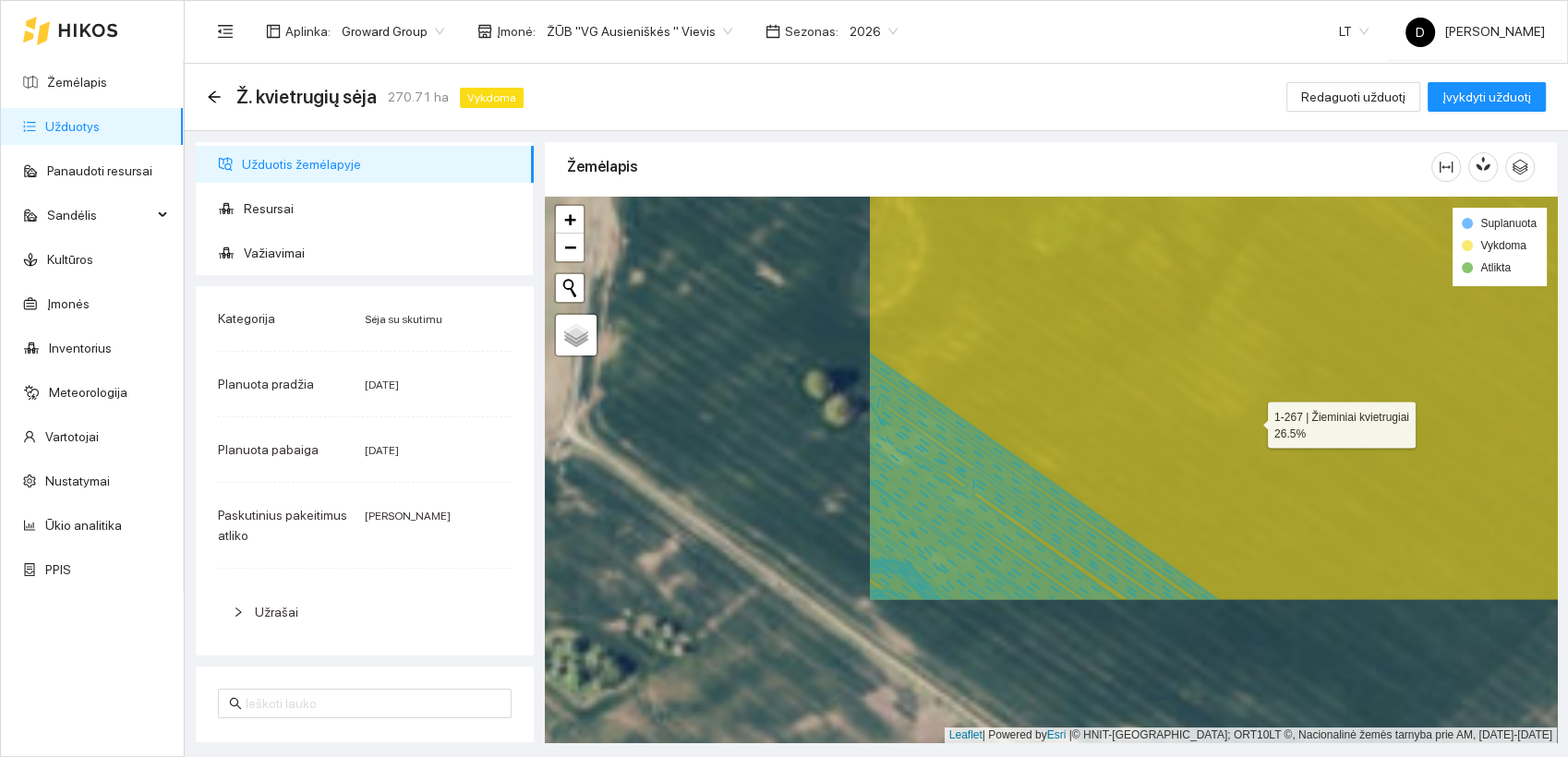
drag, startPoint x: 826, startPoint y: 618, endPoint x: 1251, endPoint y: 421, distance: 468.4
click at [1251, 421] on icon at bounding box center [1402, 272] width 1066 height 658
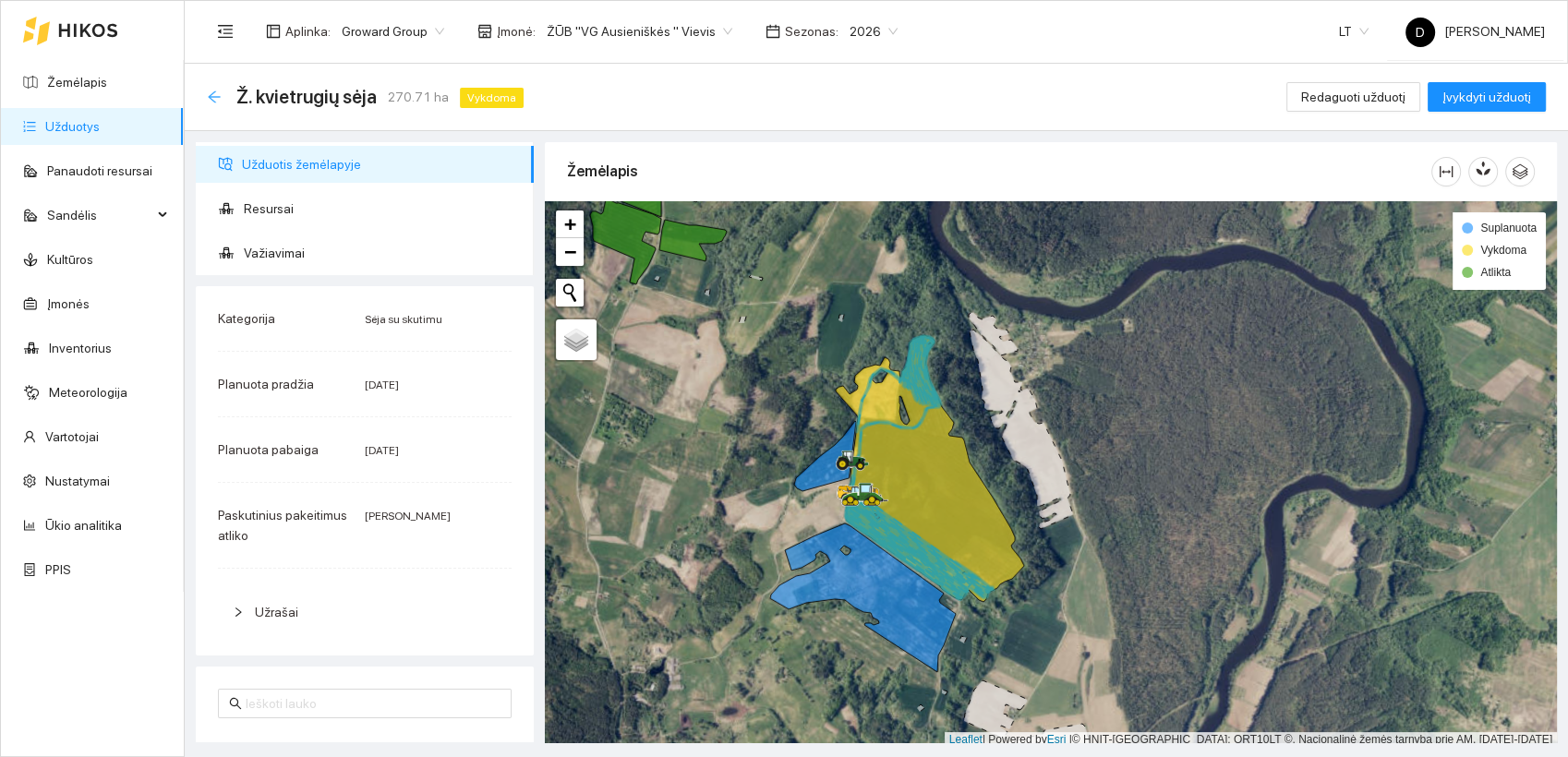
scroll to position [5, 0]
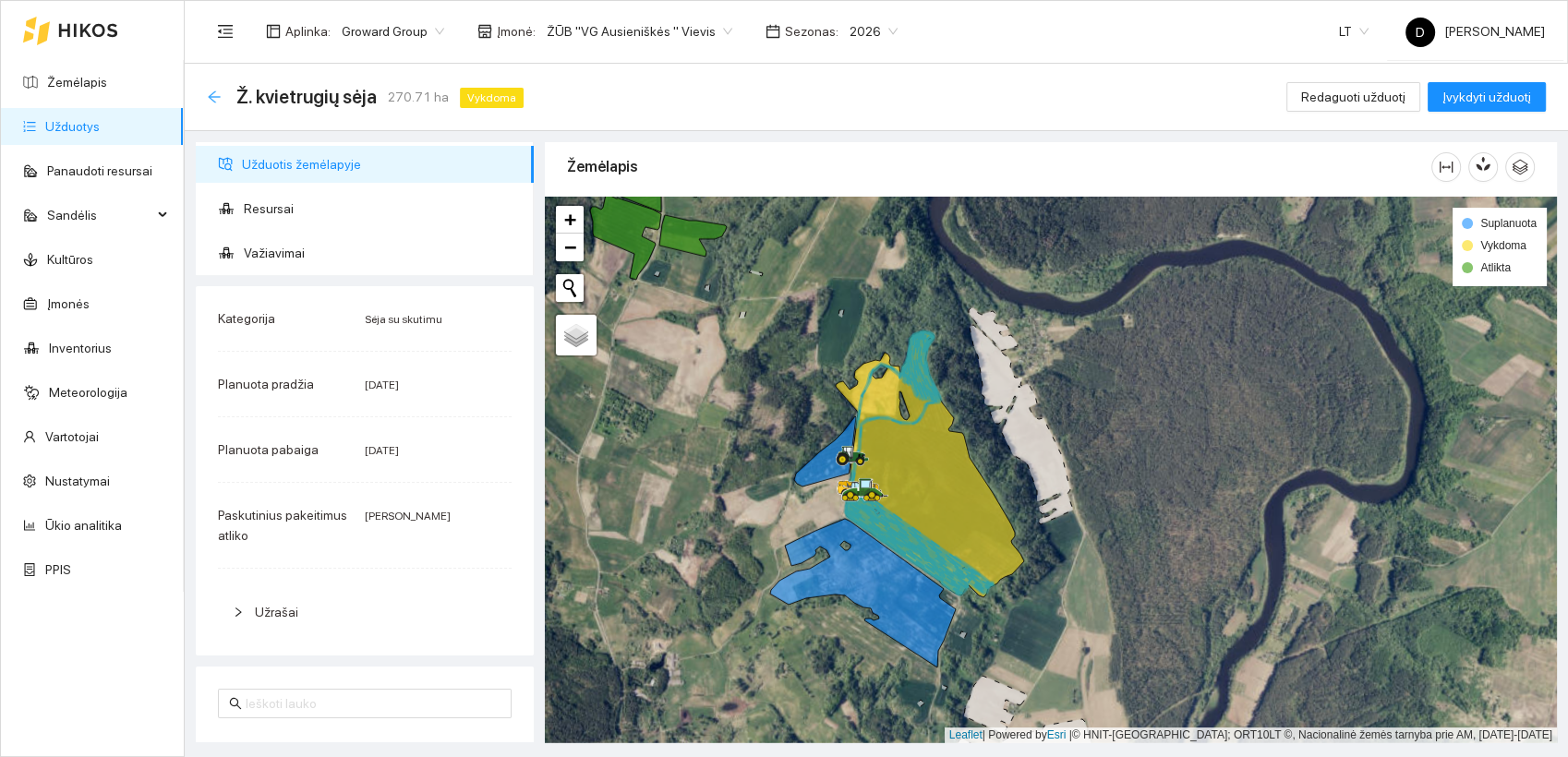
click at [212, 94] on icon "arrow-left" at bounding box center [214, 97] width 15 height 15
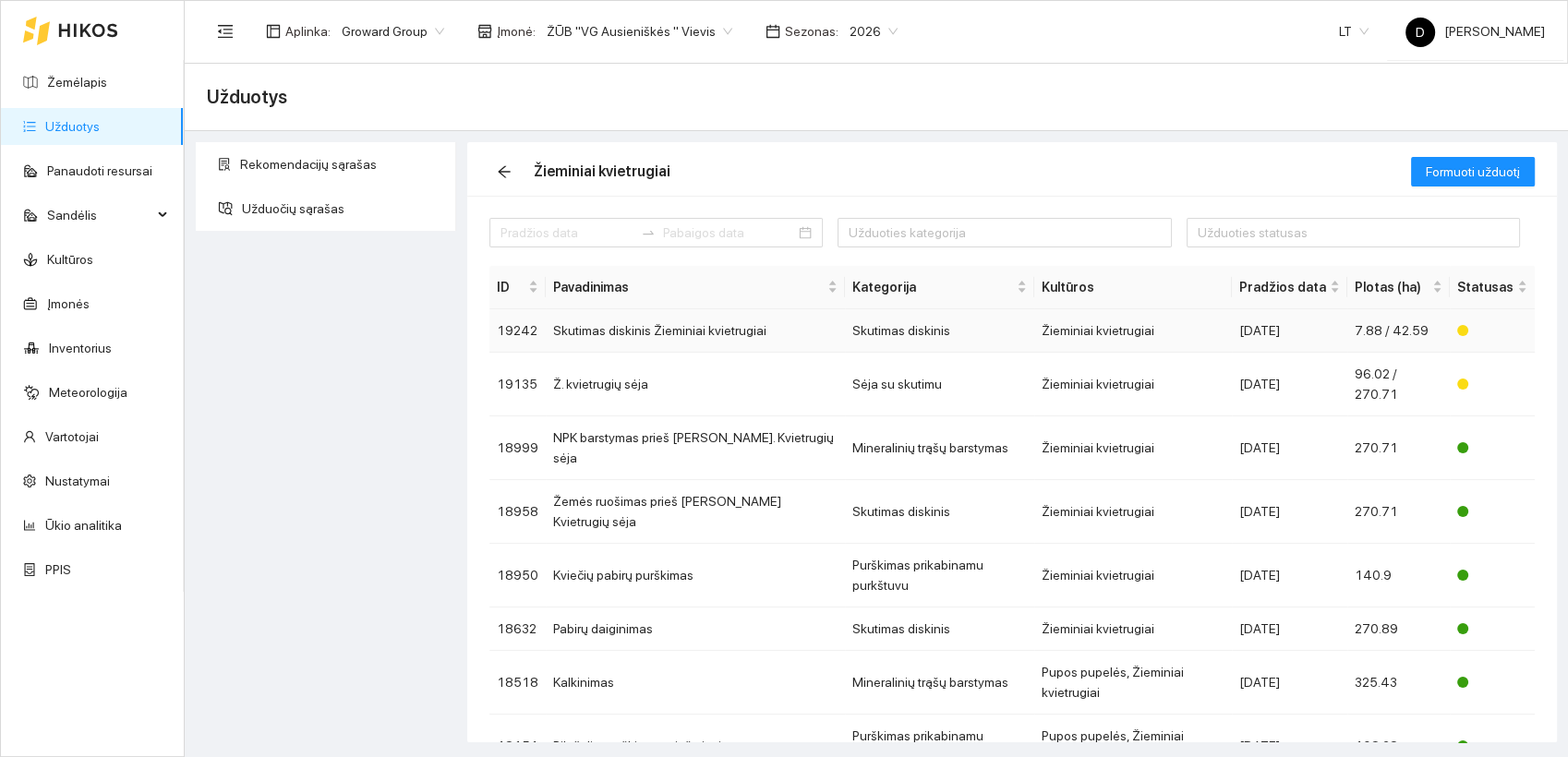
click at [607, 330] on td "Skutimas diskinis Žieminiai kvietrugiai" at bounding box center [695, 331] width 299 height 43
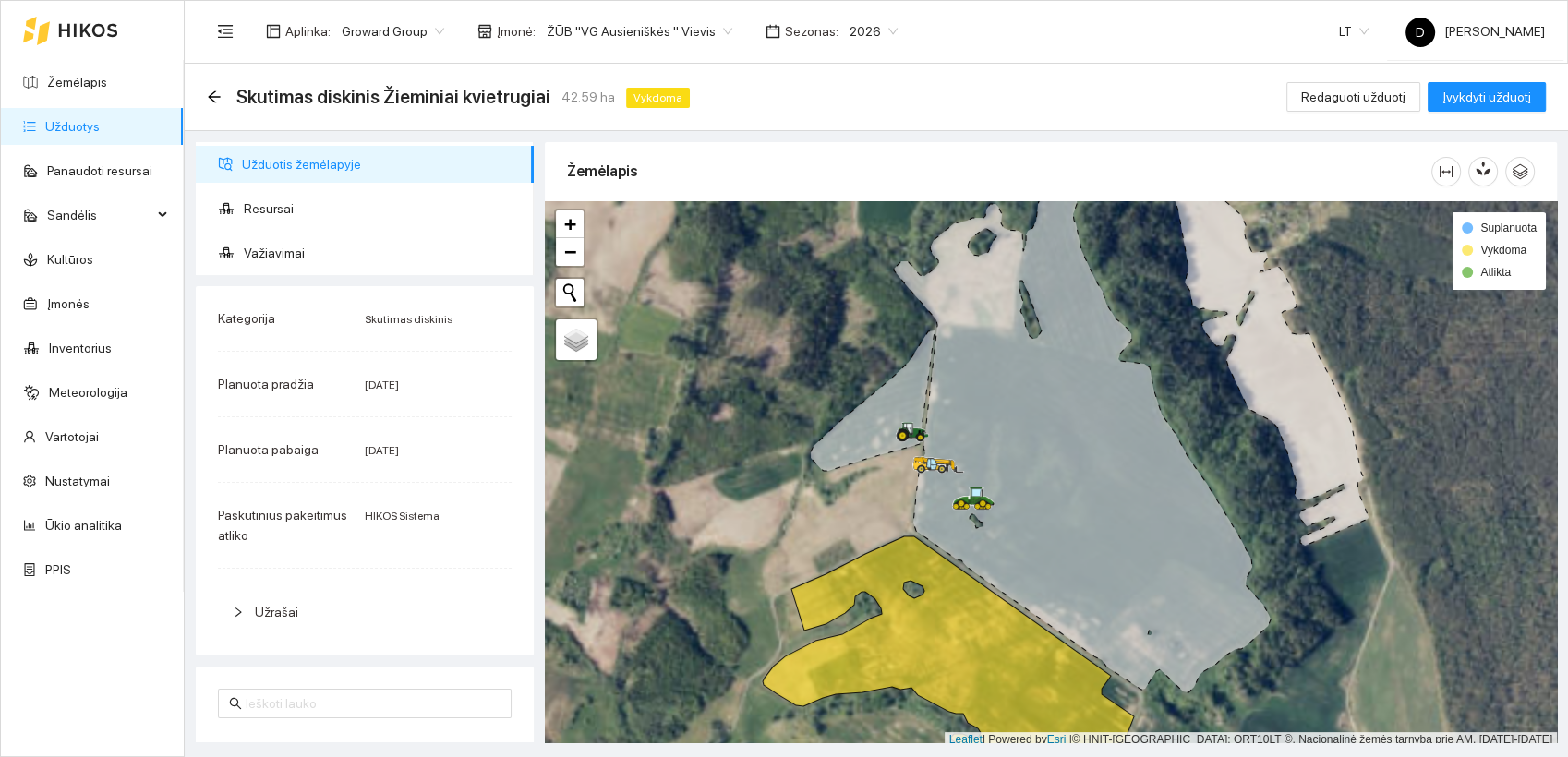
scroll to position [5, 0]
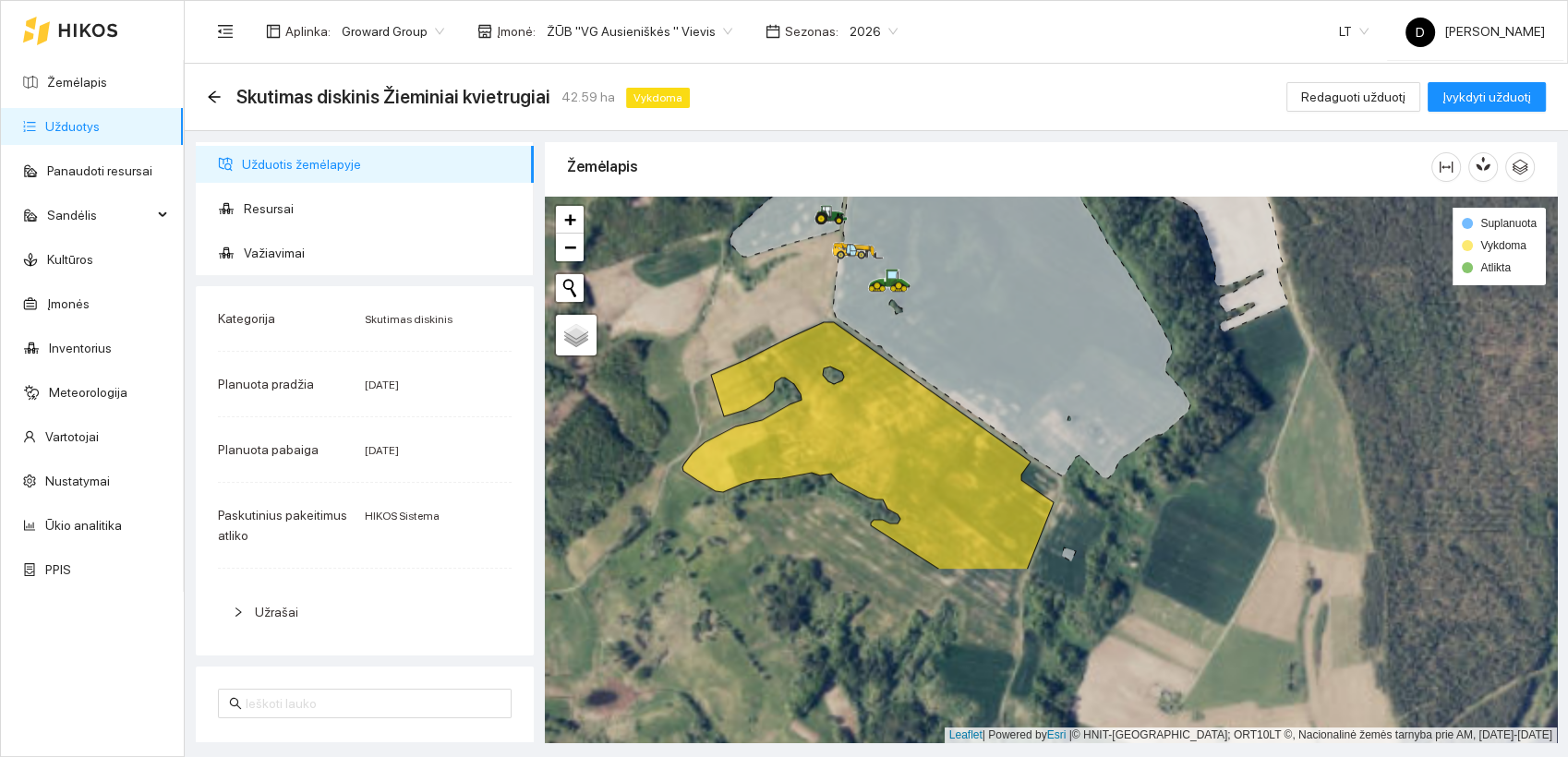
drag, startPoint x: 773, startPoint y: 491, endPoint x: 679, endPoint y: 246, distance: 262.4
click at [679, 246] on div at bounding box center [1051, 470] width 1012 height 547
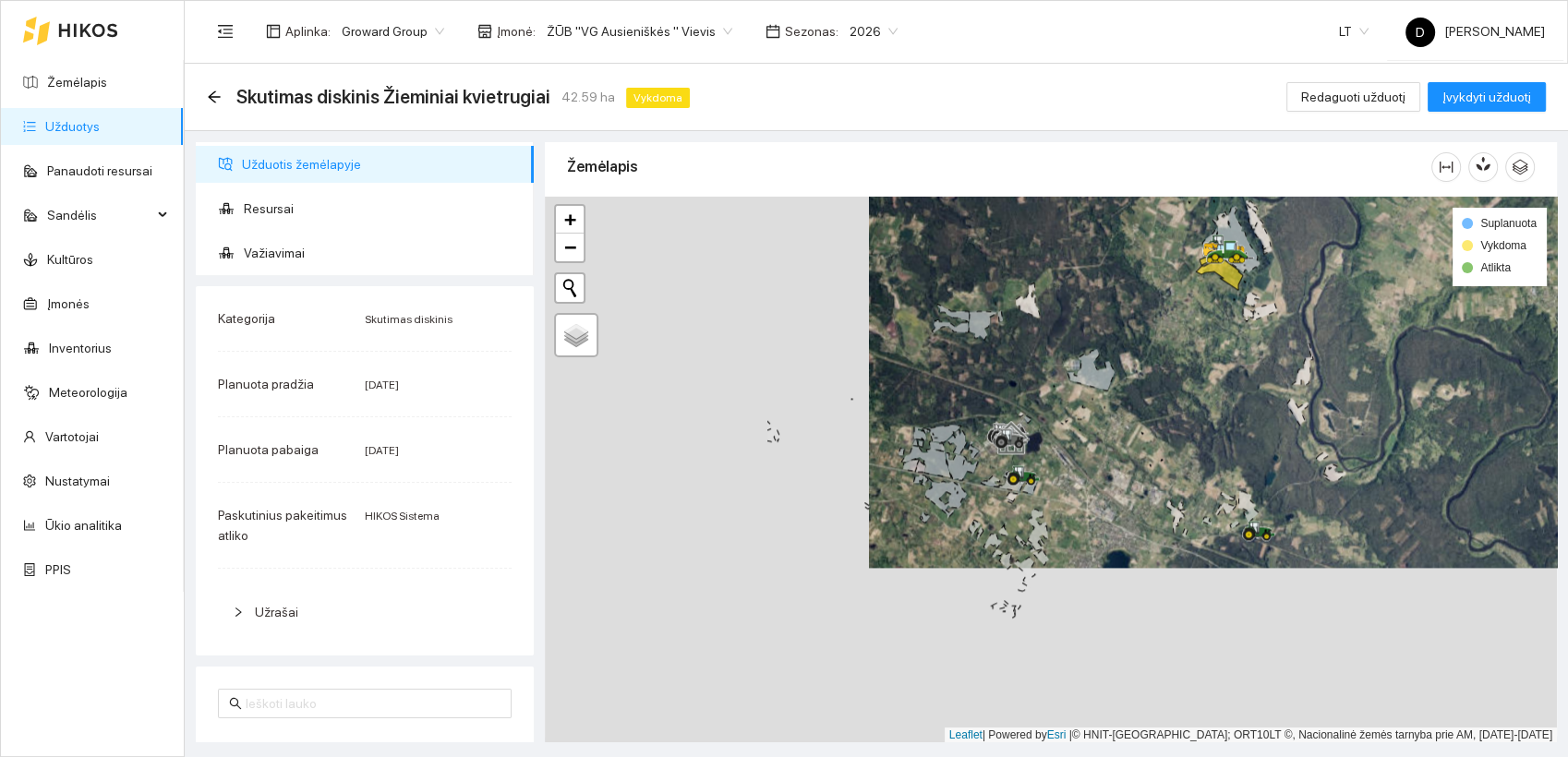
drag, startPoint x: 754, startPoint y: 664, endPoint x: 1078, endPoint y: 487, distance: 369.2
click at [1078, 488] on div at bounding box center [1051, 470] width 1012 height 547
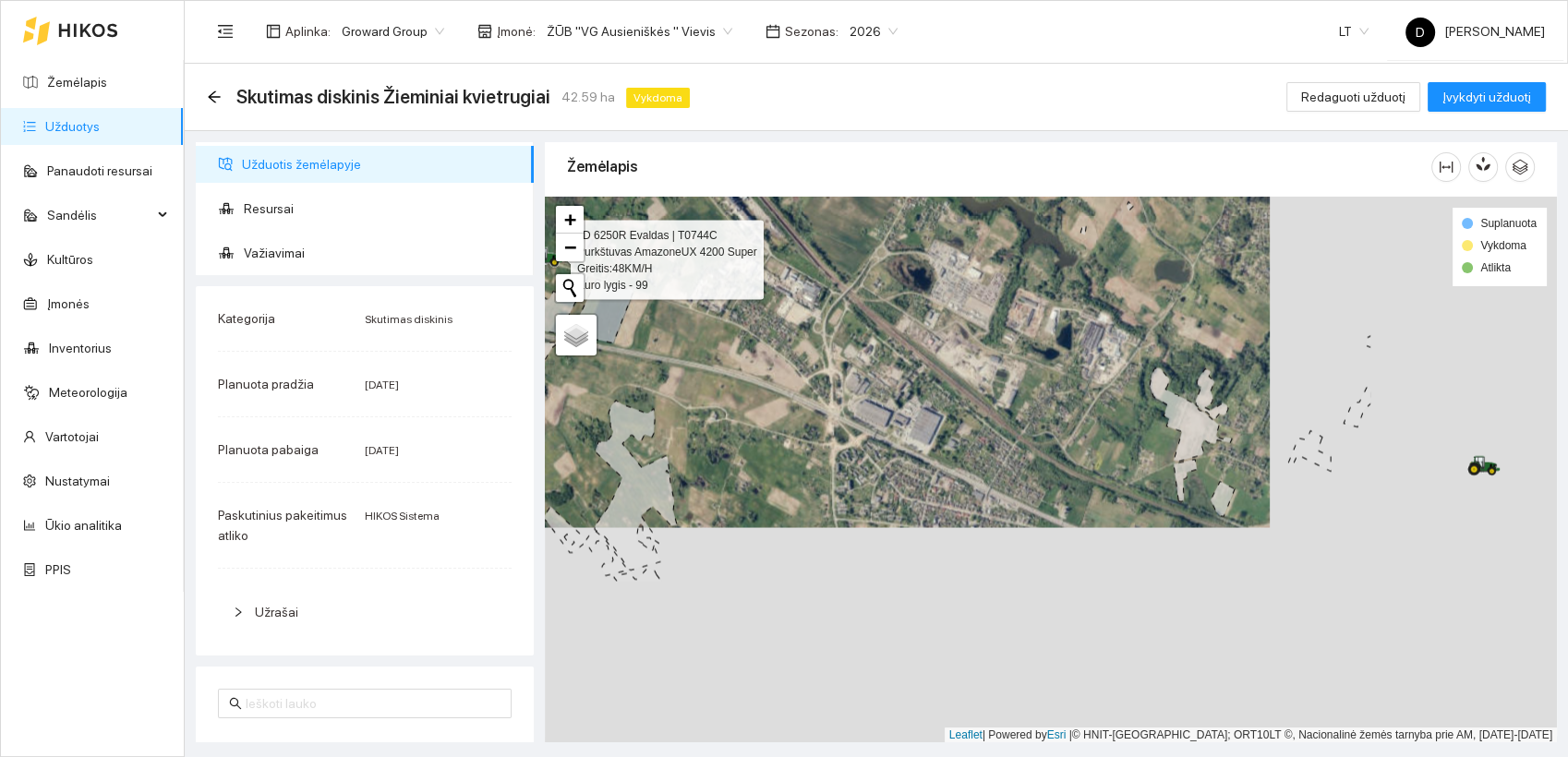
drag, startPoint x: 1341, startPoint y: 537, endPoint x: 1061, endPoint y: 326, distance: 350.6
click at [1054, 319] on div at bounding box center [1051, 470] width 1012 height 547
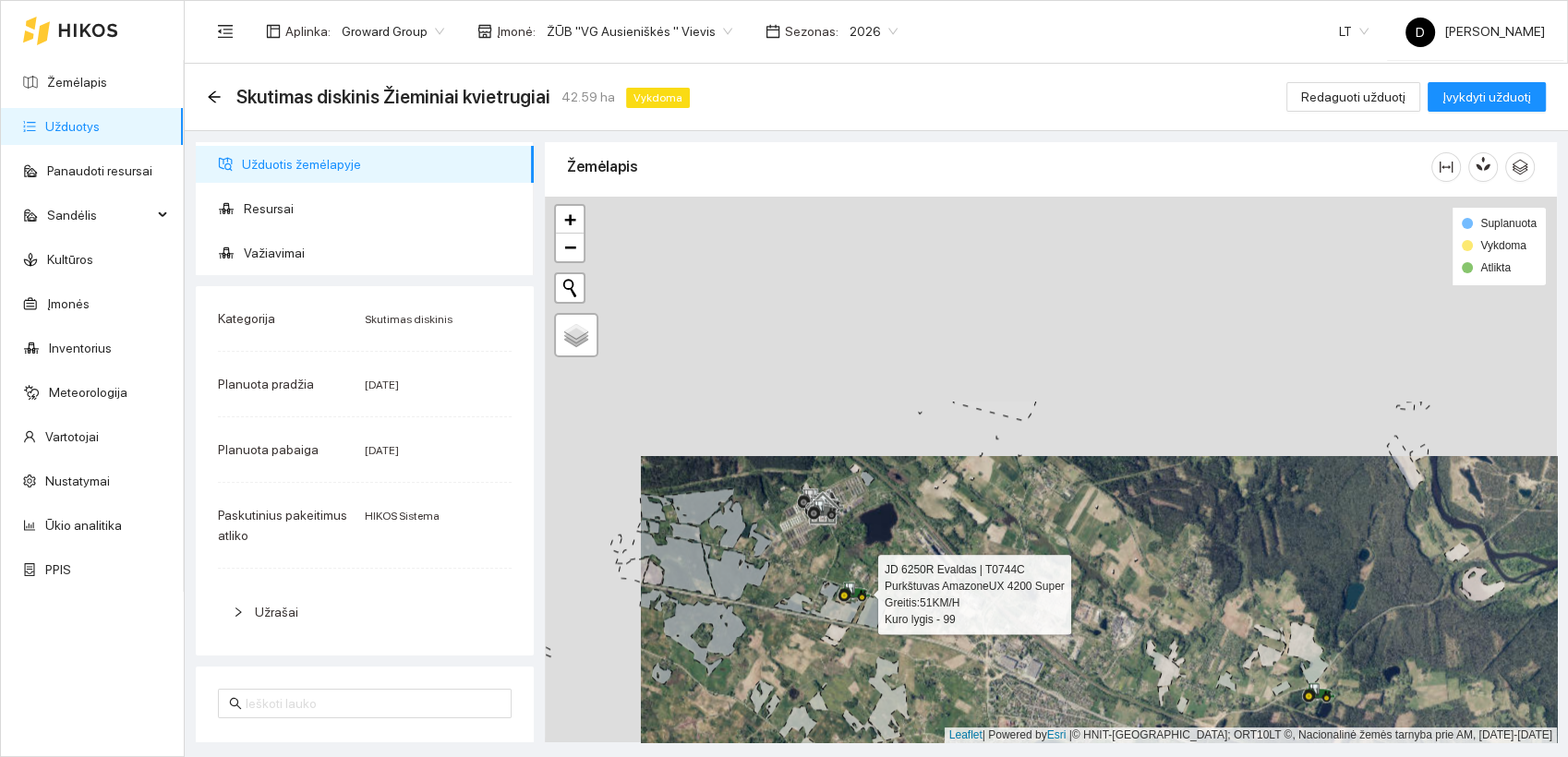
drag, startPoint x: 716, startPoint y: 386, endPoint x: 827, endPoint y: 675, distance: 309.6
click at [827, 675] on div at bounding box center [1051, 470] width 1012 height 547
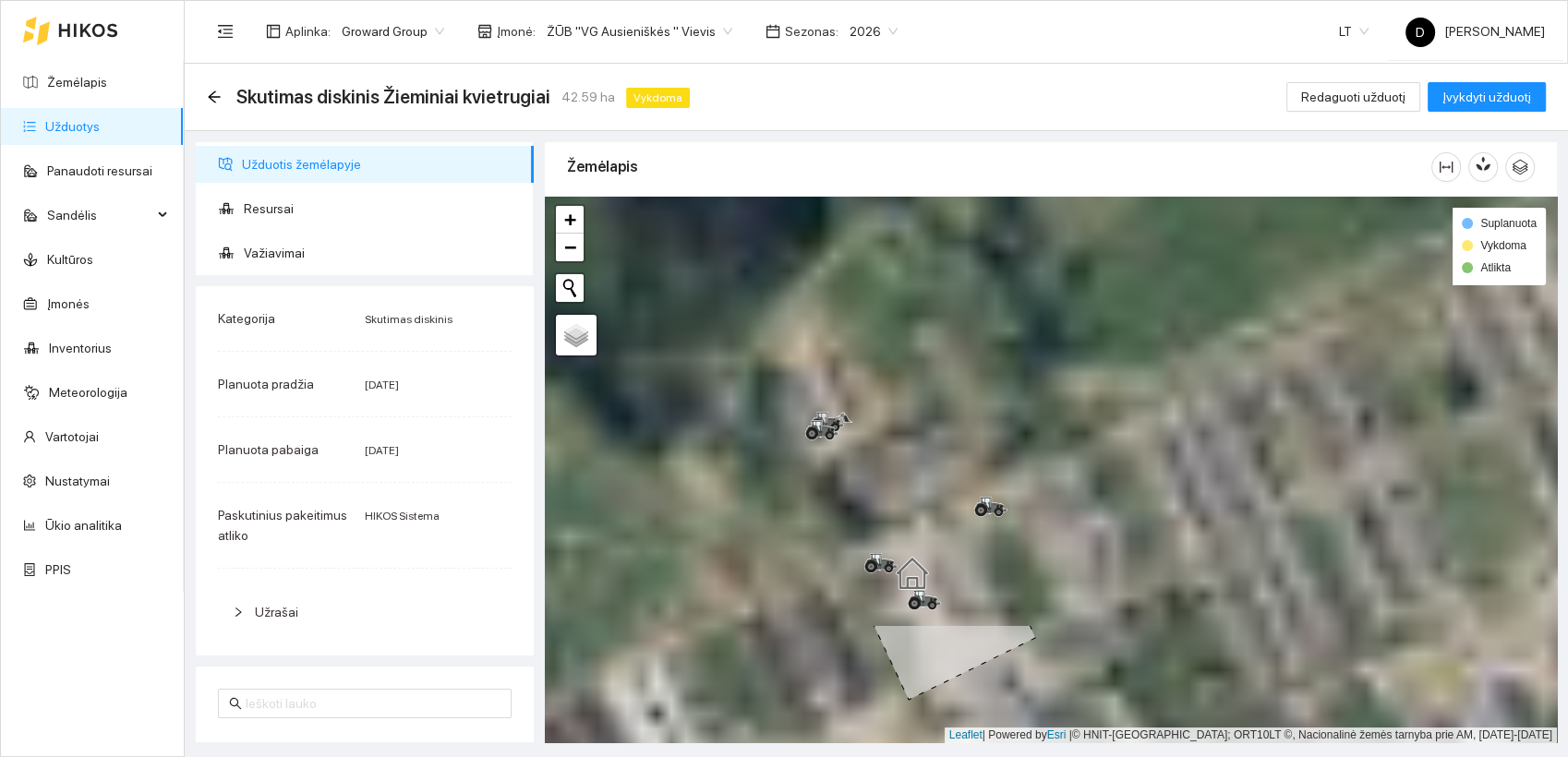
drag, startPoint x: 912, startPoint y: 318, endPoint x: 761, endPoint y: 804, distance: 508.9
click at [761, 756] on html "Žemėlapis Užduotys Panaudoti resursai Sandėlis Kultūros Įmonės Inventorius Mete…" at bounding box center [784, 378] width 1568 height 757
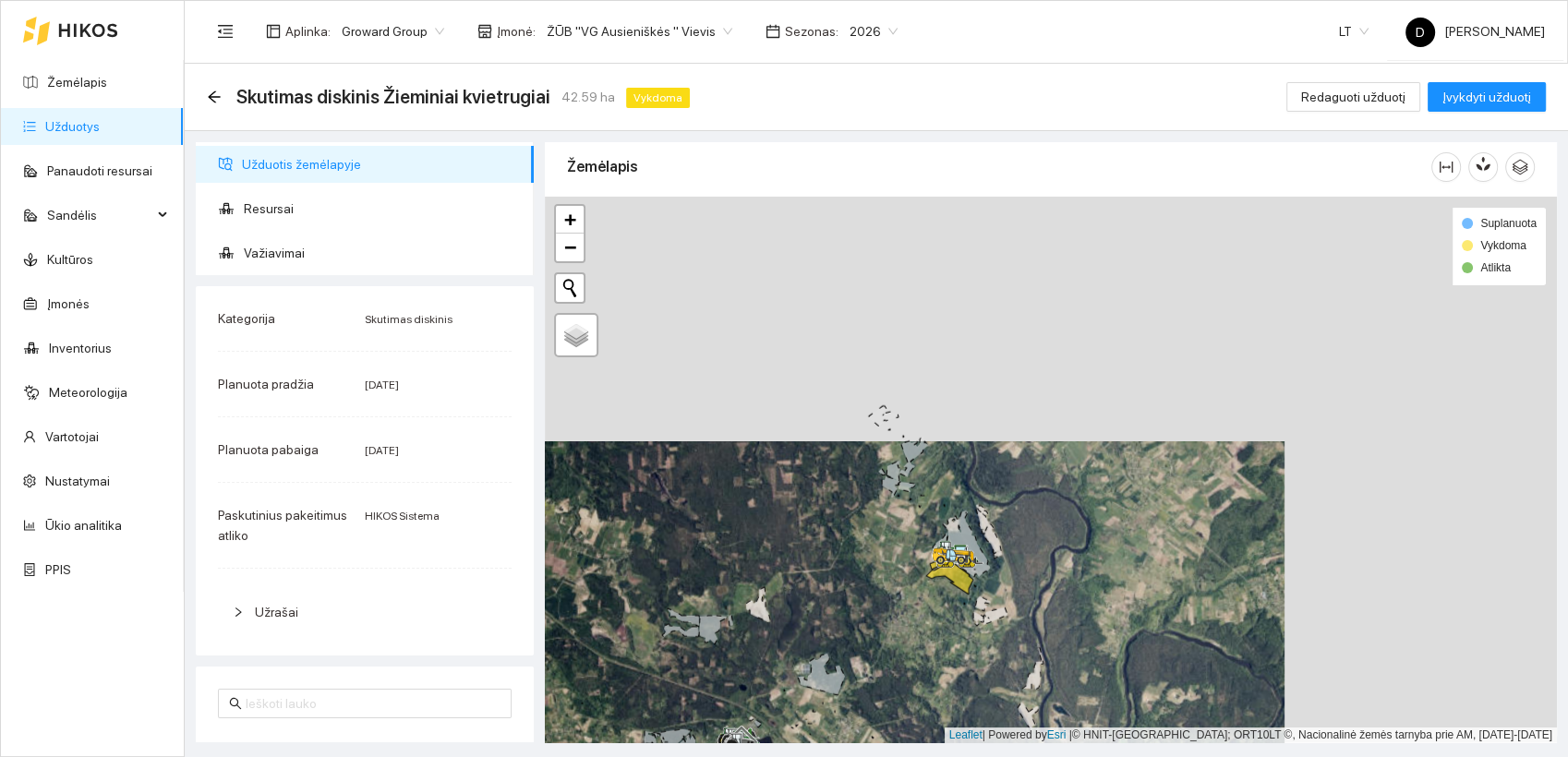
drag, startPoint x: 1048, startPoint y: 328, endPoint x: 776, endPoint y: 573, distance: 366.1
click at [776, 573] on div at bounding box center [1051, 470] width 1012 height 547
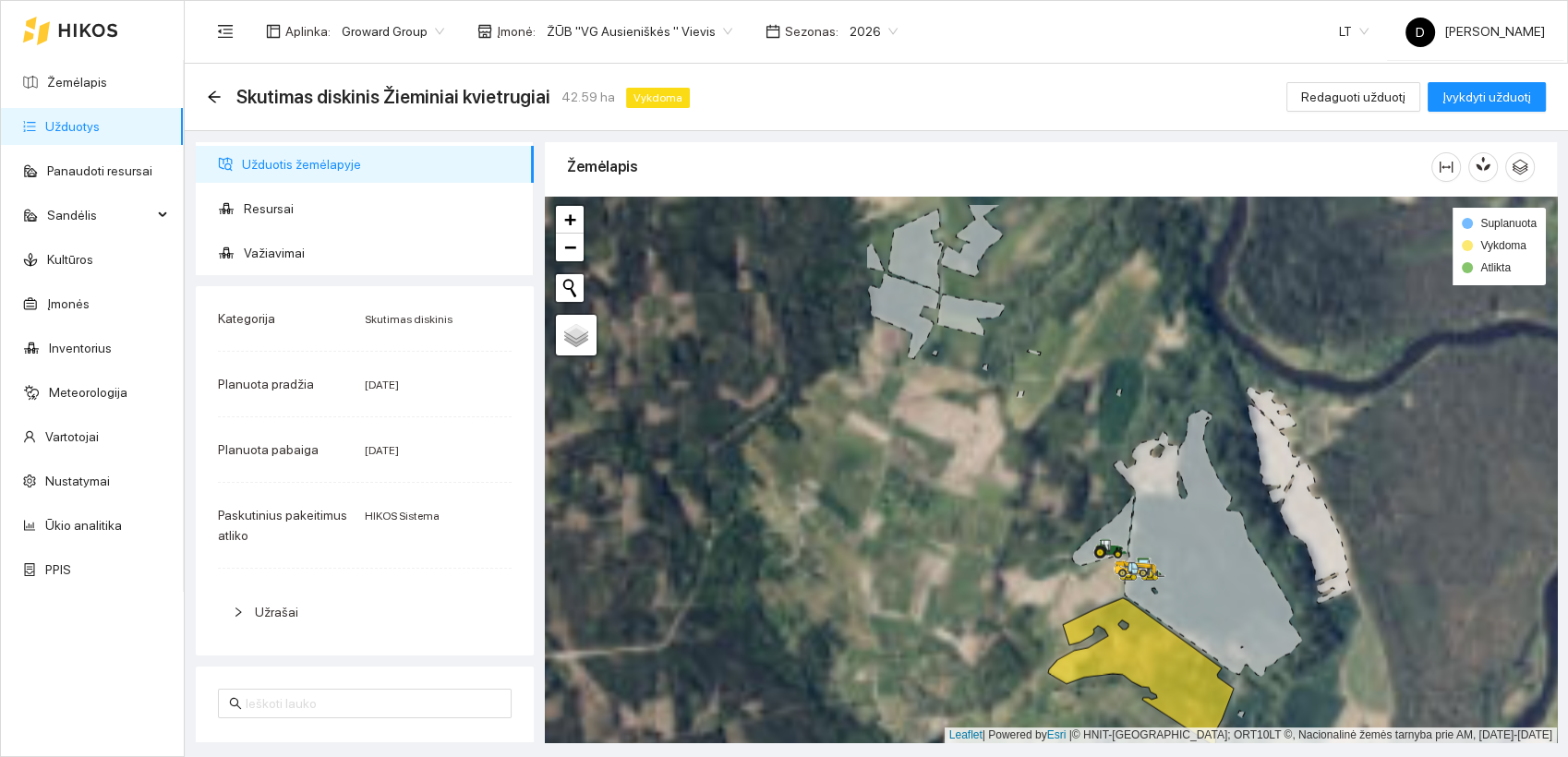
drag, startPoint x: 820, startPoint y: 553, endPoint x: 1245, endPoint y: 616, distance: 429.6
click at [1245, 616] on icon at bounding box center [1208, 543] width 189 height 266
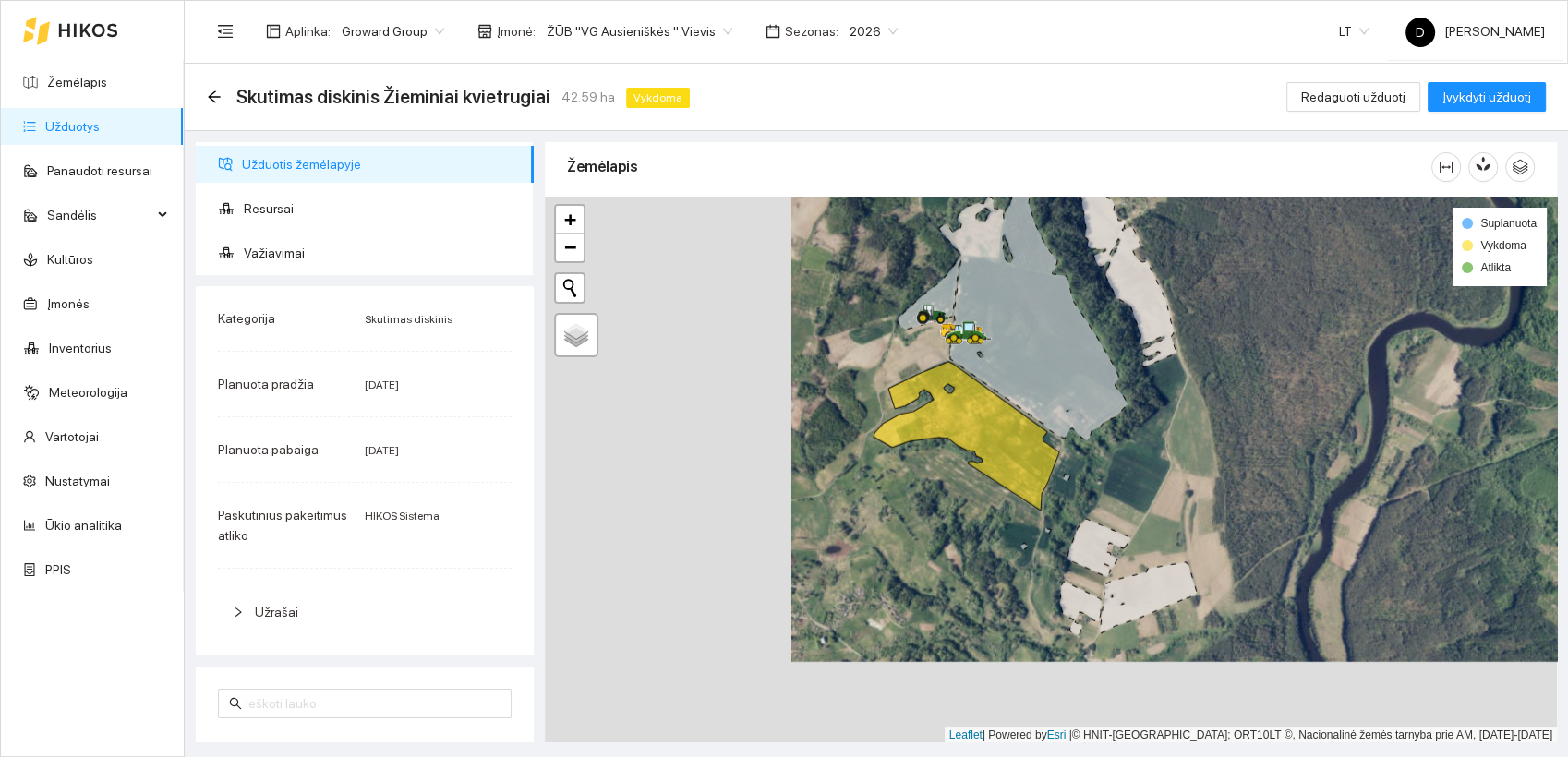
drag, startPoint x: 682, startPoint y: 555, endPoint x: 931, endPoint y: 461, distance: 266.2
click at [931, 465] on div at bounding box center [1051, 470] width 1012 height 547
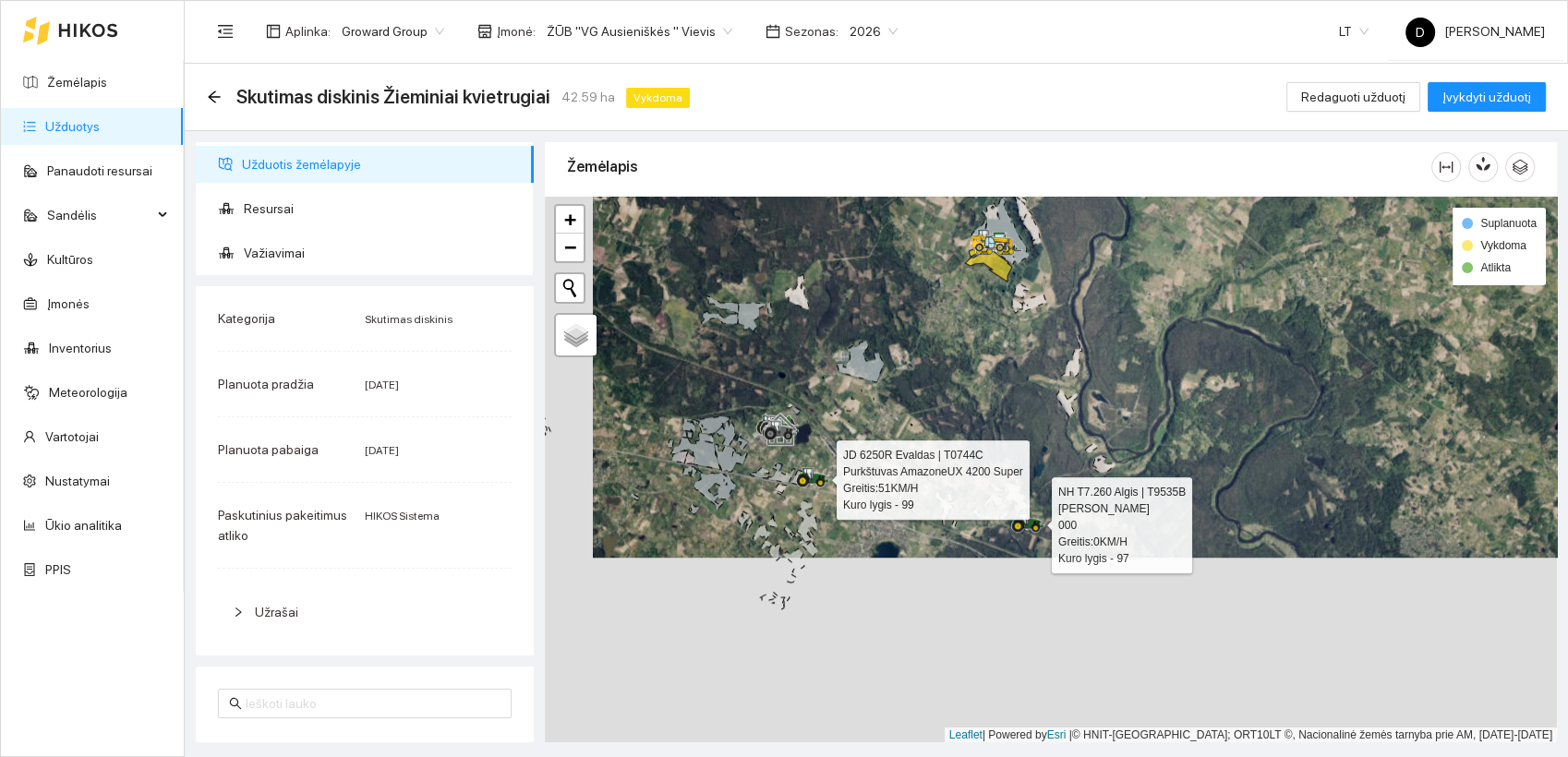
drag, startPoint x: 975, startPoint y: 709, endPoint x: 1023, endPoint y: 522, distance: 193.1
click at [1023, 522] on icon at bounding box center [1017, 525] width 12 height 12
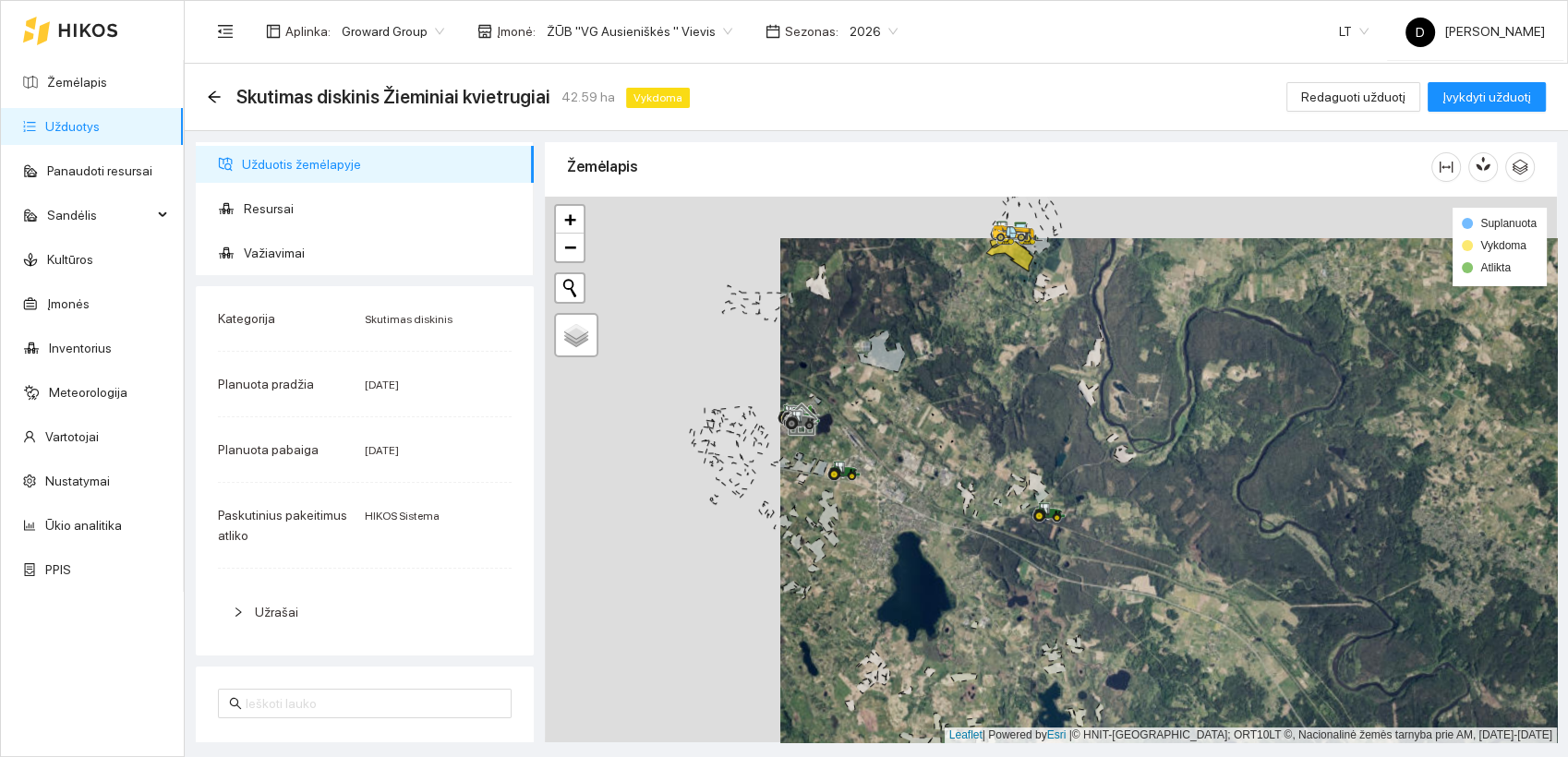
drag, startPoint x: 661, startPoint y: 505, endPoint x: 887, endPoint y: 542, distance: 229.0
click at [887, 543] on div at bounding box center [1051, 470] width 1012 height 547
